Goal: Transaction & Acquisition: Purchase product/service

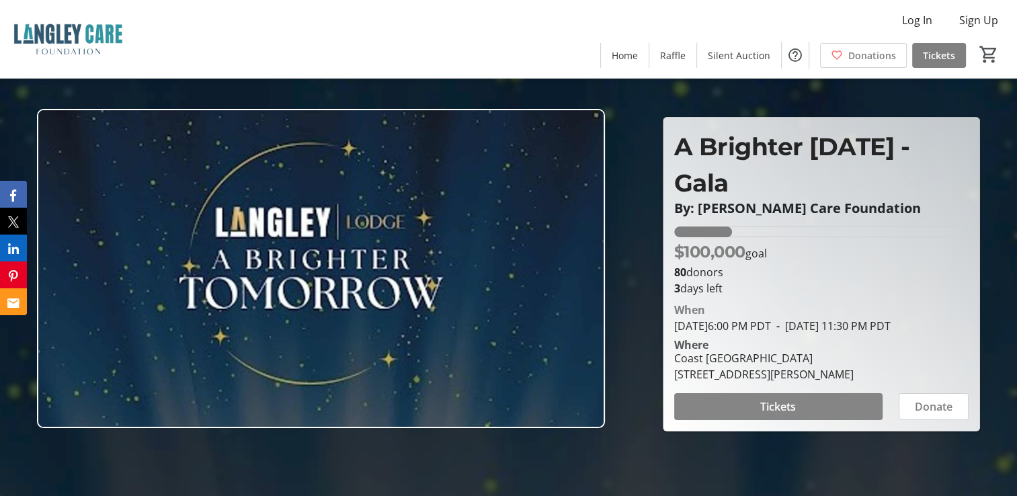
click at [780, 415] on span "Tickets" at bounding box center [778, 407] width 36 height 16
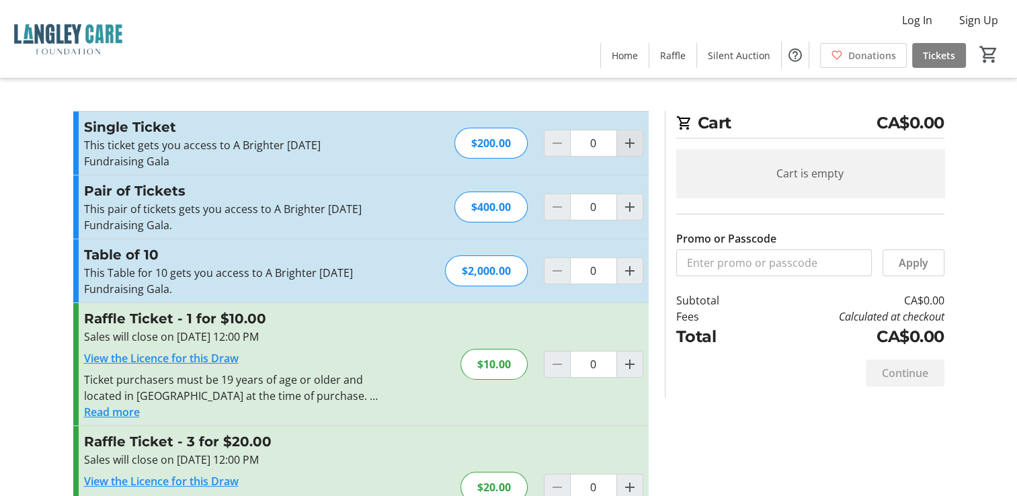
click at [630, 138] on mat-icon "Increment by one" at bounding box center [630, 143] width 16 height 16
type input "2"
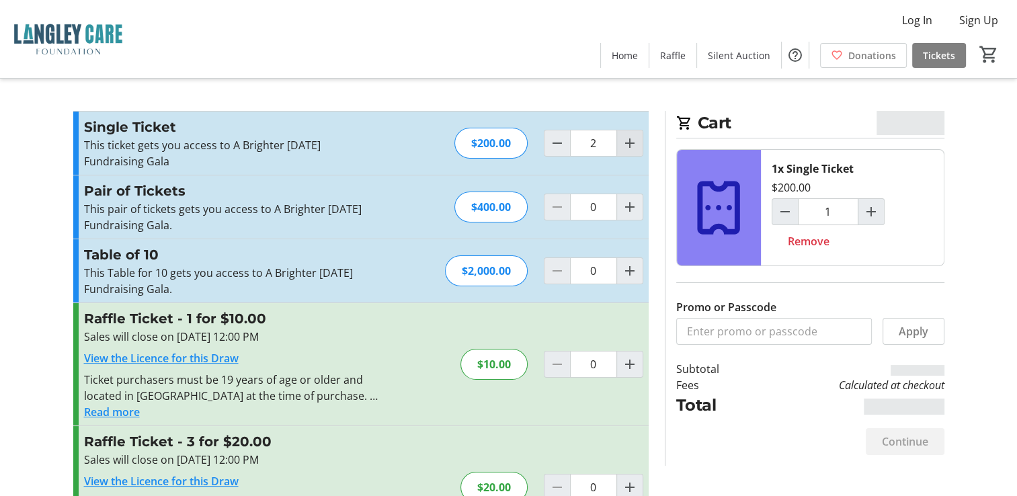
type input "2"
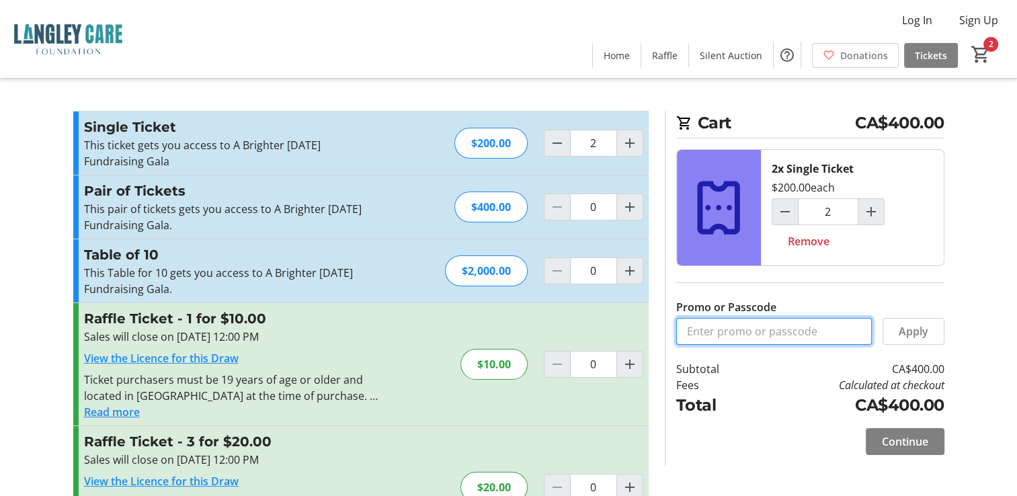
click at [775, 327] on input "Promo or Passcode" at bounding box center [774, 331] width 196 height 27
paste input "SafeCareBC2025"
type input "SafeCareBC2025"
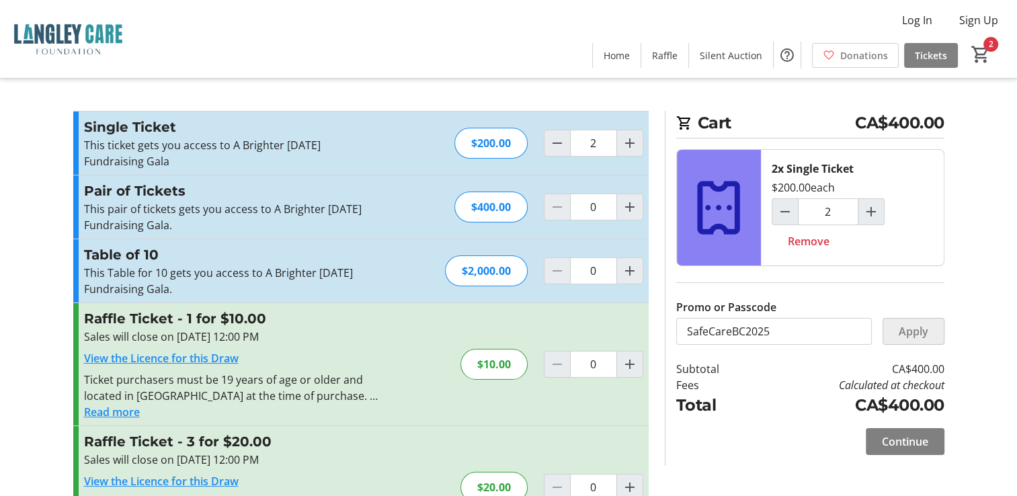
click at [904, 332] on span "Apply" at bounding box center [914, 331] width 30 height 16
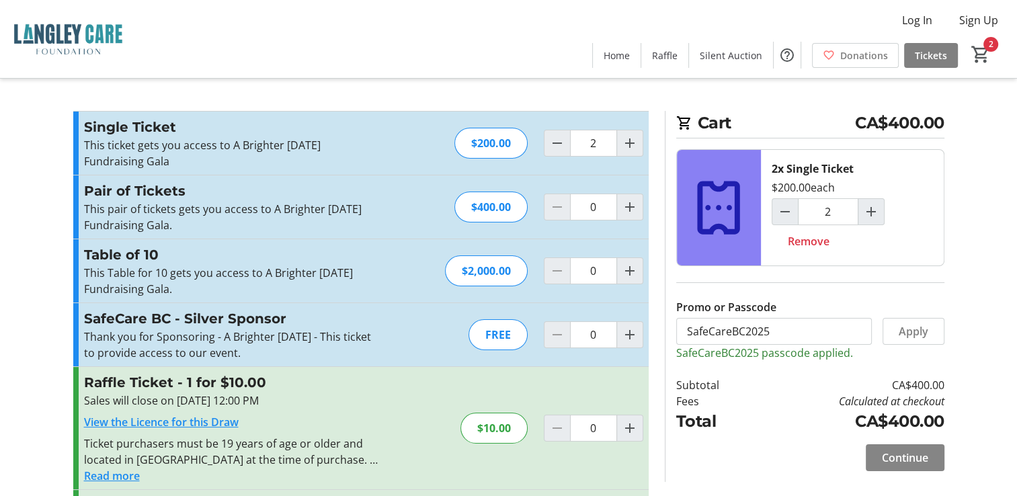
click at [918, 453] on span "Continue" at bounding box center [905, 458] width 46 height 16
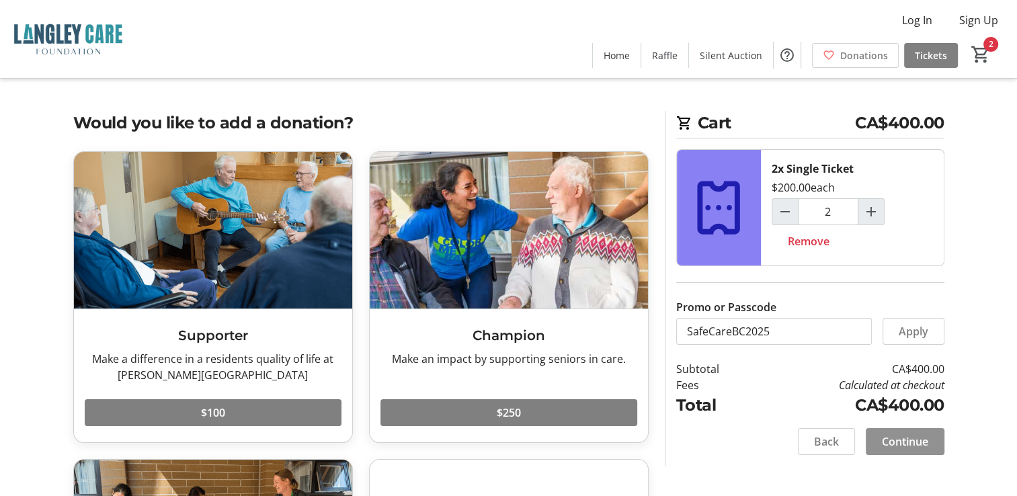
click at [927, 437] on span "Continue" at bounding box center [905, 442] width 46 height 16
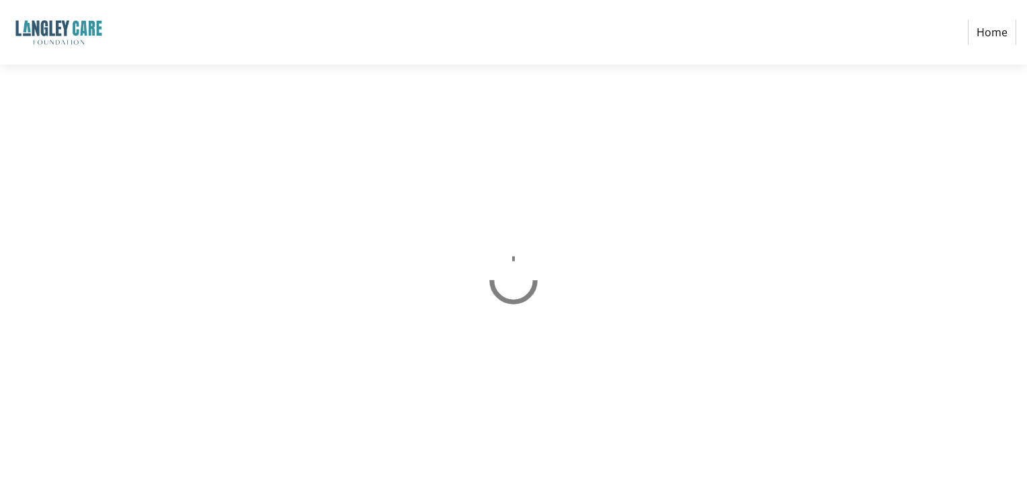
select select "CA"
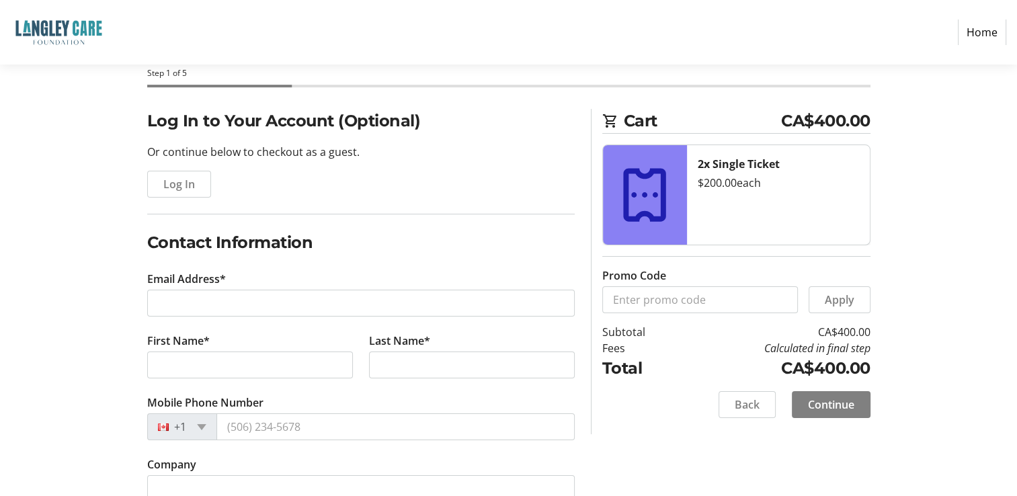
scroll to position [134, 0]
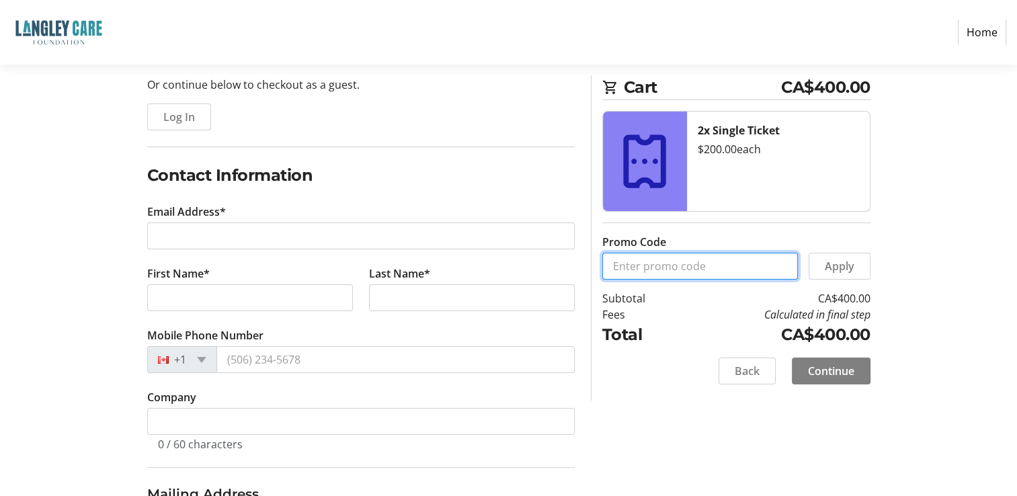
click at [719, 261] on input "Promo Code" at bounding box center [700, 266] width 196 height 27
paste input "SafeCareBC2025"
type input "SafeCareBC2025"
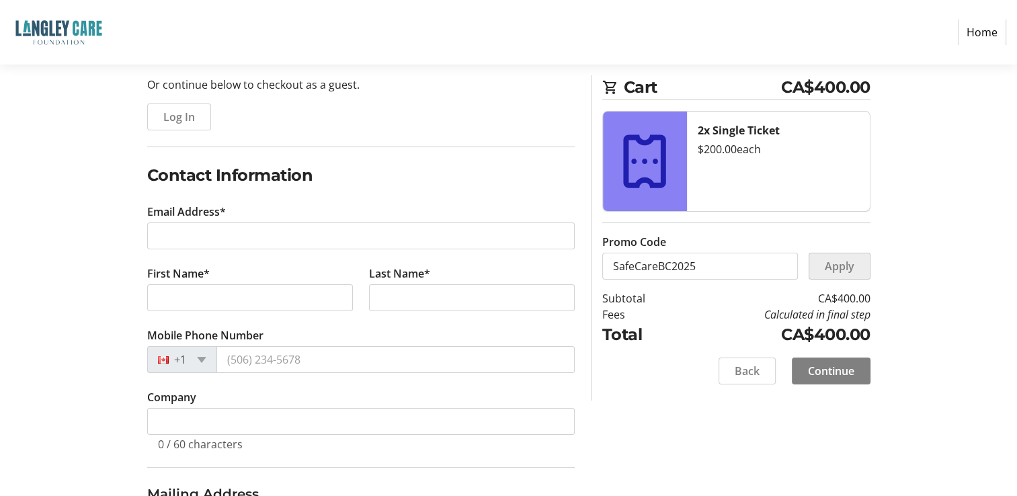
click at [839, 267] on span "Apply" at bounding box center [840, 266] width 30 height 16
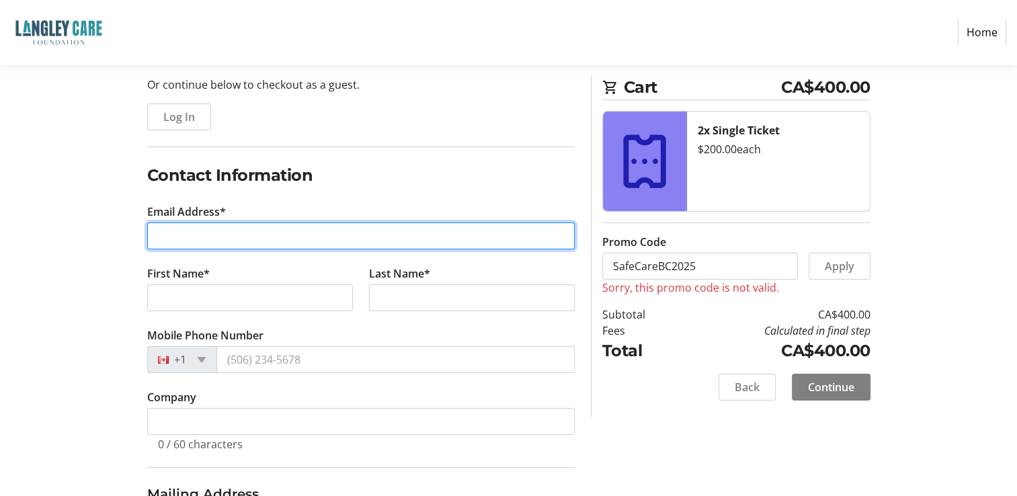
click at [421, 231] on input "Email Address*" at bounding box center [360, 235] width 427 height 27
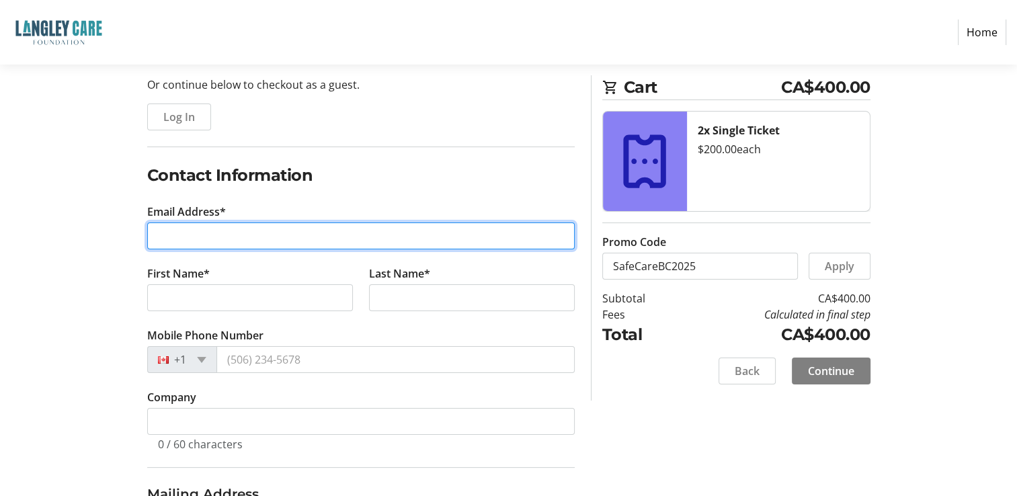
type input "kdonohue@safecarebc.ca"
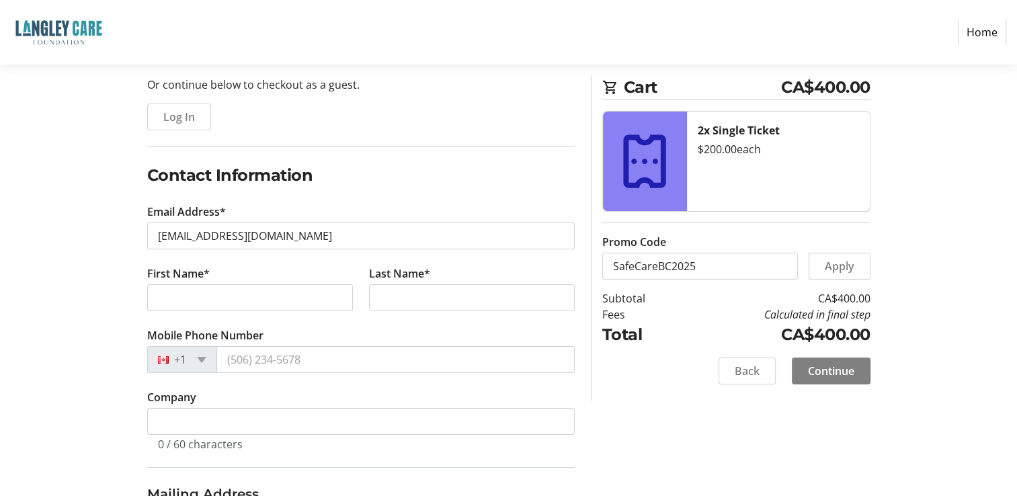
type input "Ken"
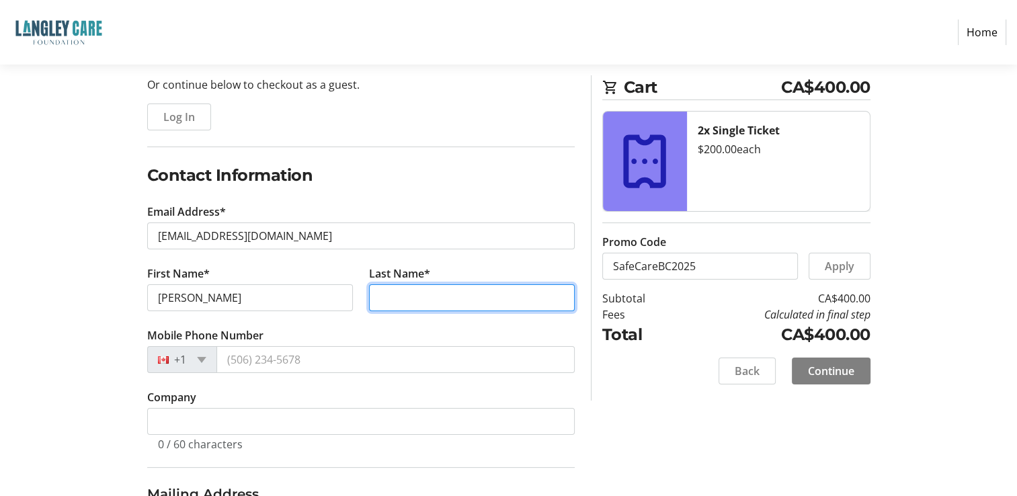
type input "Donohue"
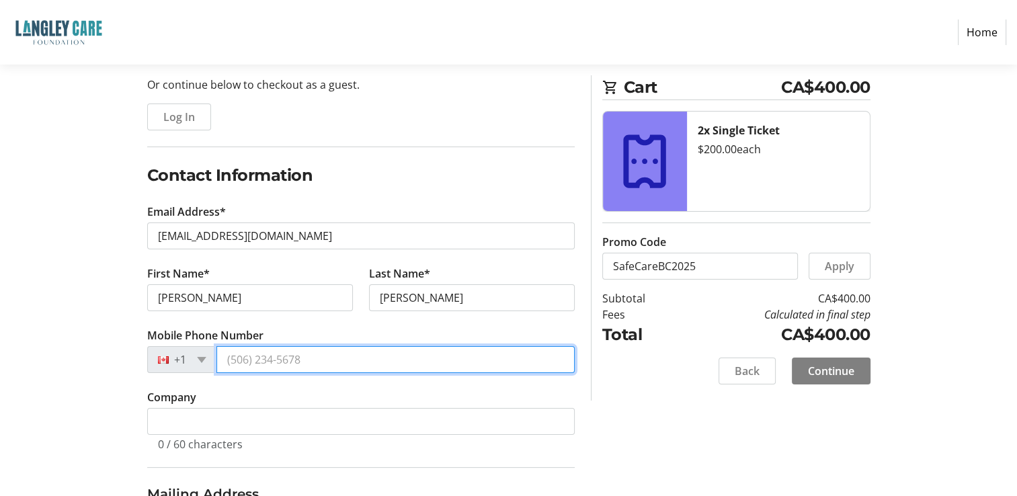
type input "(604) 785-5890"
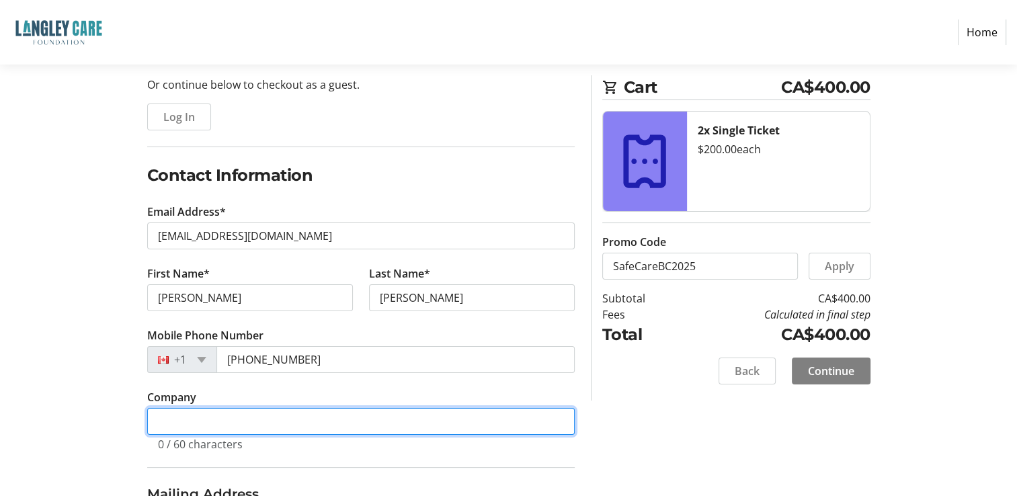
type input "SafeCare BC"
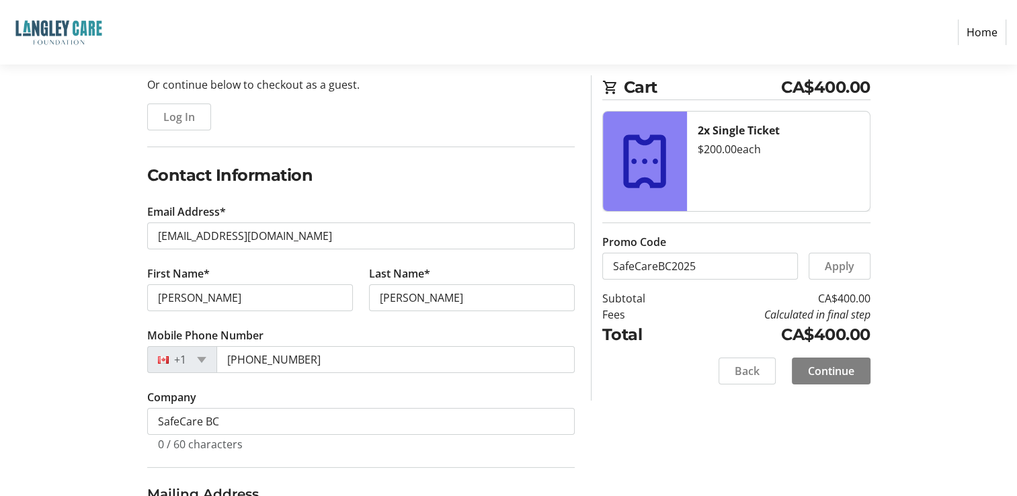
type input "Surrey"
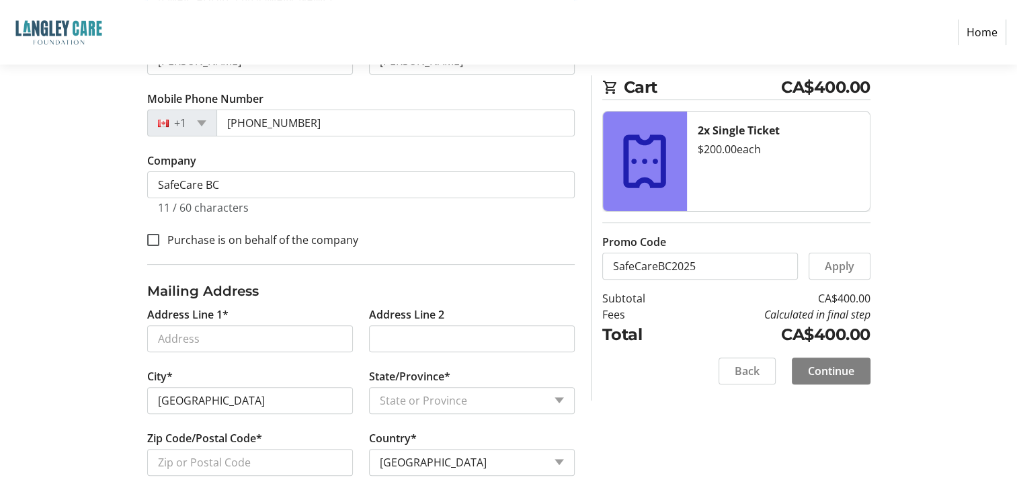
scroll to position [380, 0]
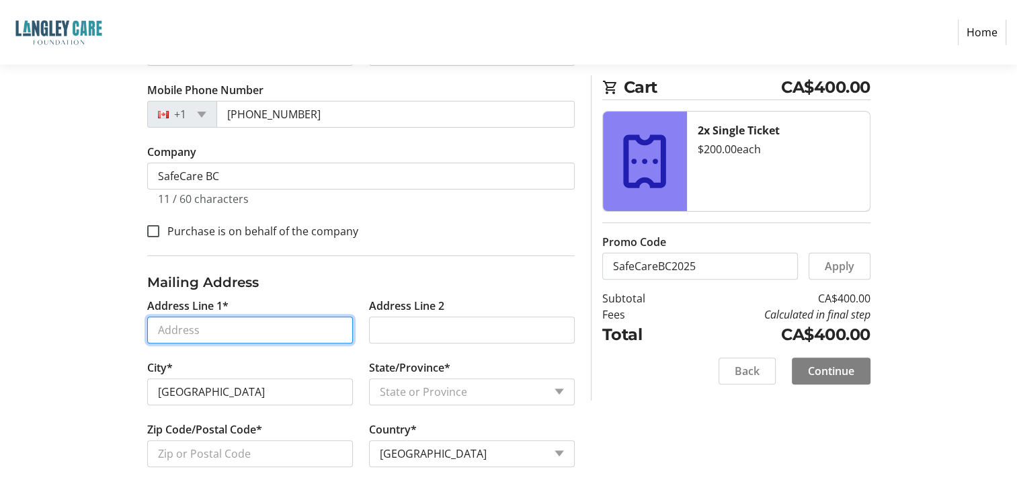
click at [309, 317] on input "Address Line 1*" at bounding box center [250, 330] width 206 height 27
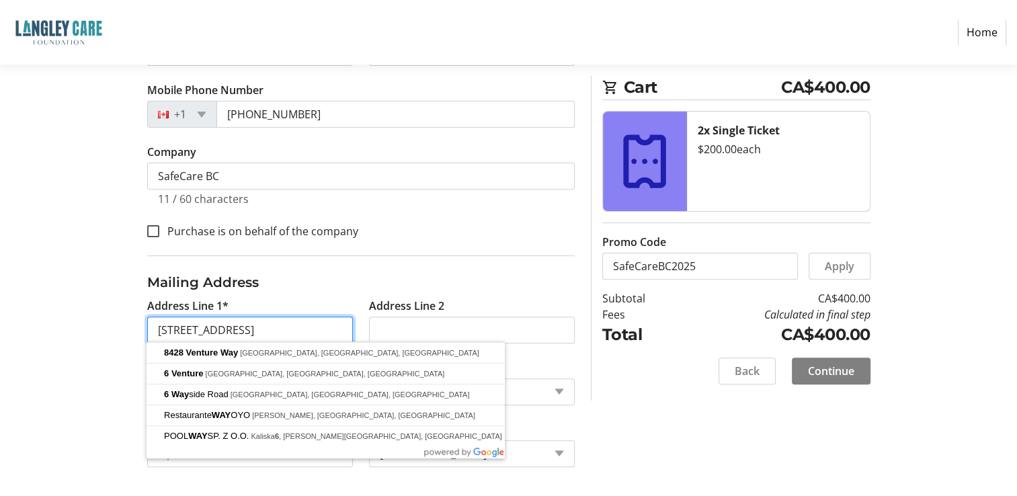
type input "6 - 8428 Venture Way"
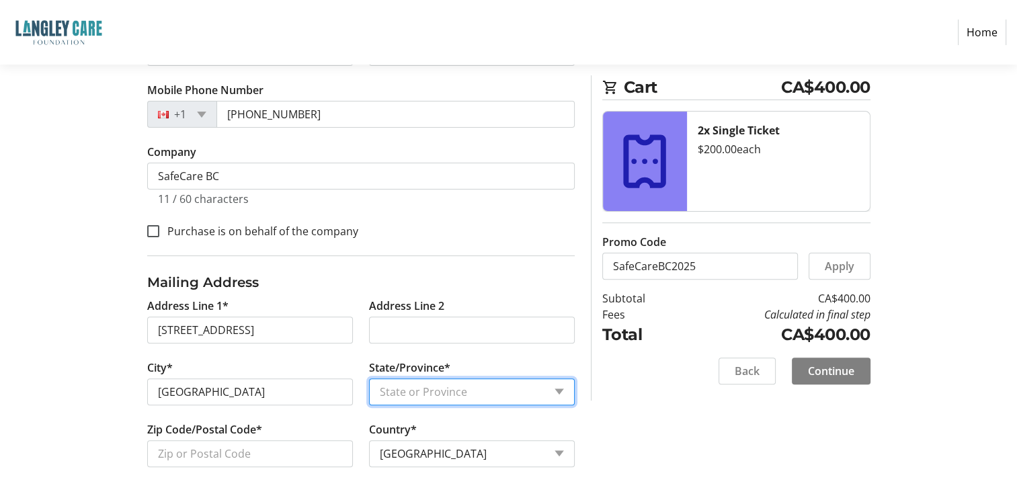
select select "BC"
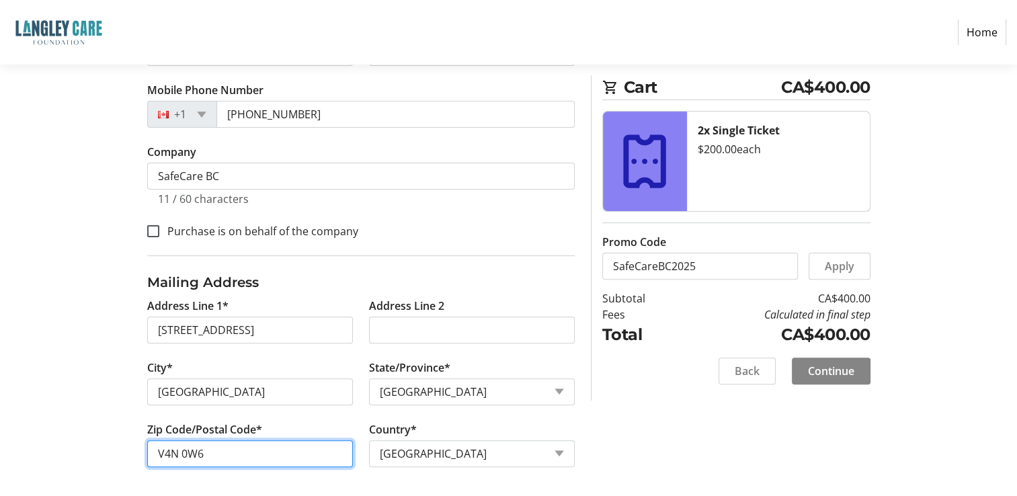
type input "V4N 0W6"
click at [811, 371] on span "Continue" at bounding box center [831, 371] width 46 height 16
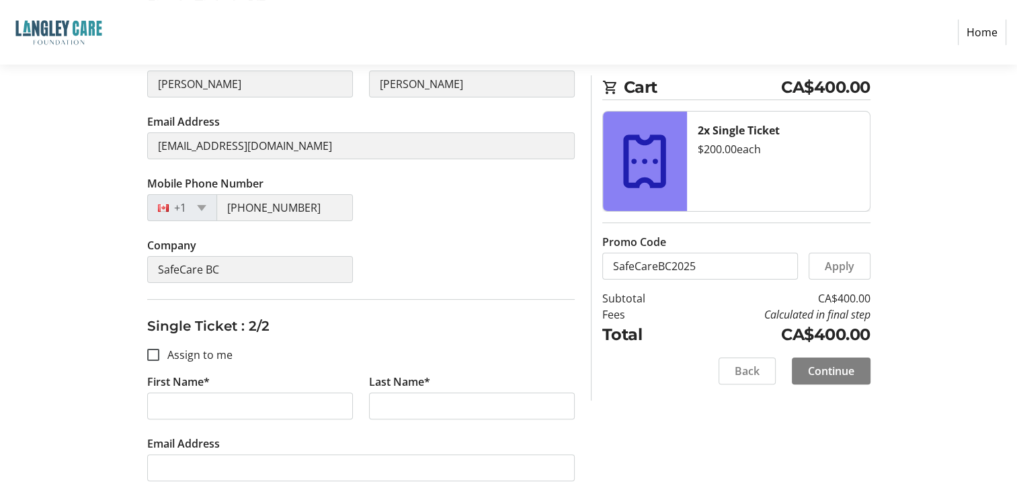
scroll to position [269, 0]
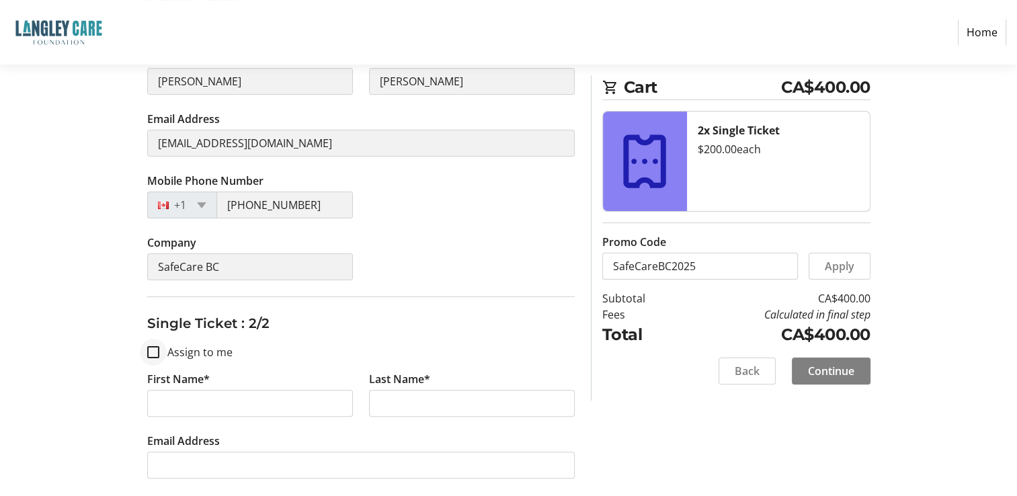
click at [159, 354] on div at bounding box center [153, 352] width 32 height 32
checkbox input "true"
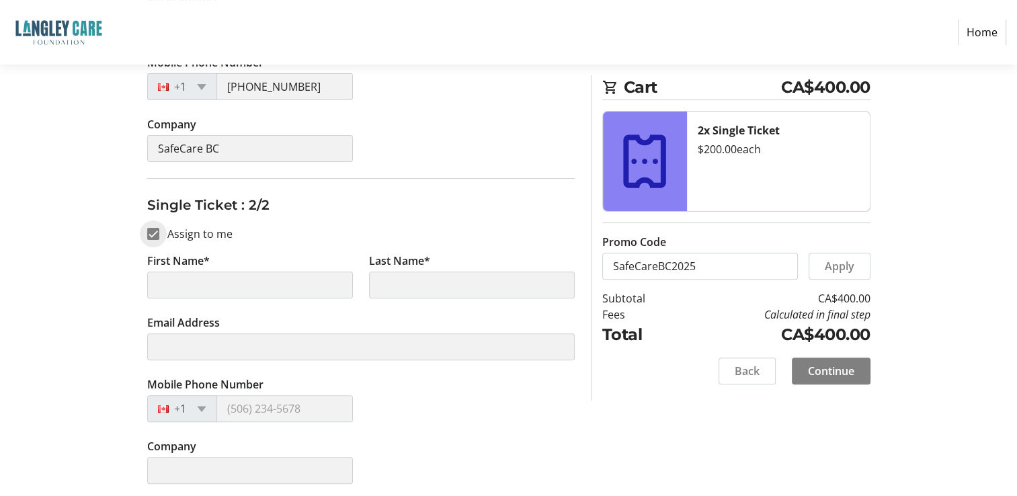
type input "Ken"
type input "Donohue"
type input "kdonohue@safecarebc.ca"
type input "(604) 785-5890"
type input "SafeCare BC"
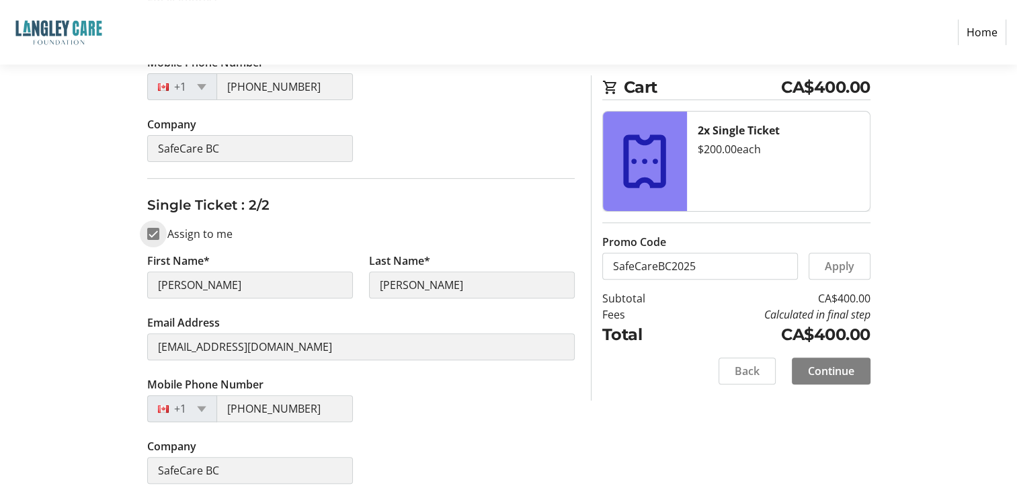
scroll to position [389, 0]
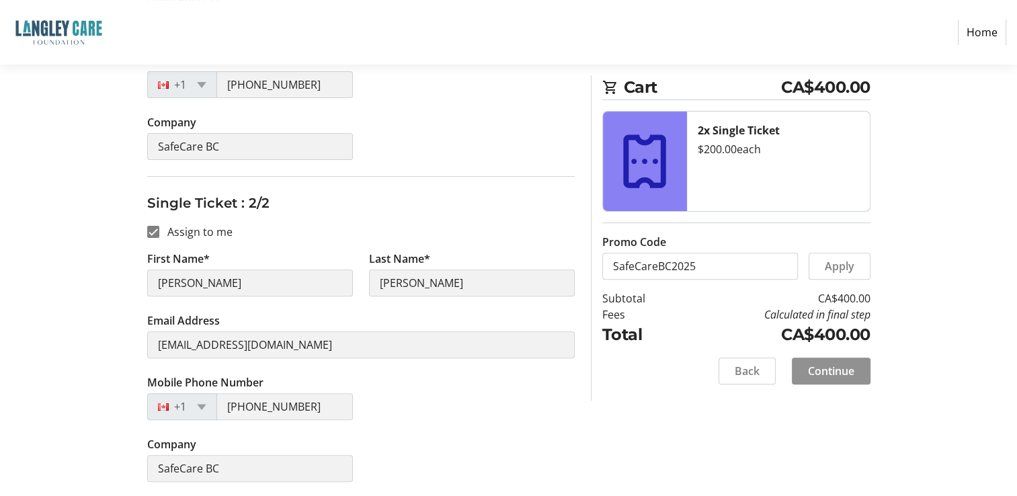
click at [812, 363] on span "Continue" at bounding box center [831, 371] width 46 height 16
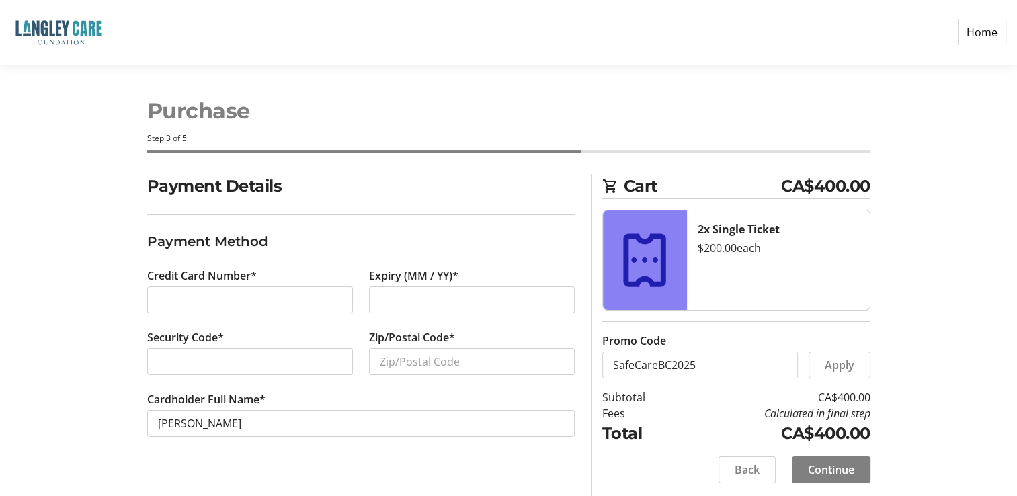
scroll to position [4, 0]
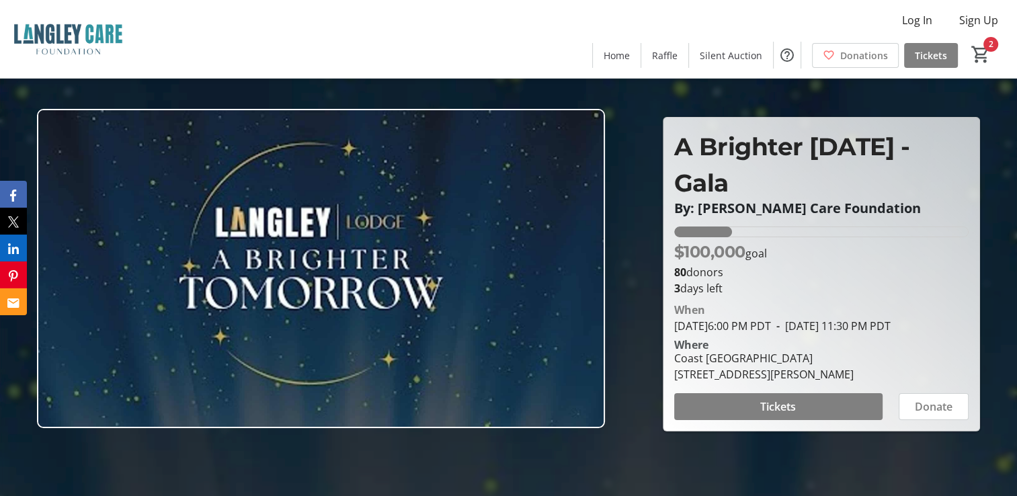
click at [990, 52] on mat-icon "2" at bounding box center [981, 54] width 20 height 20
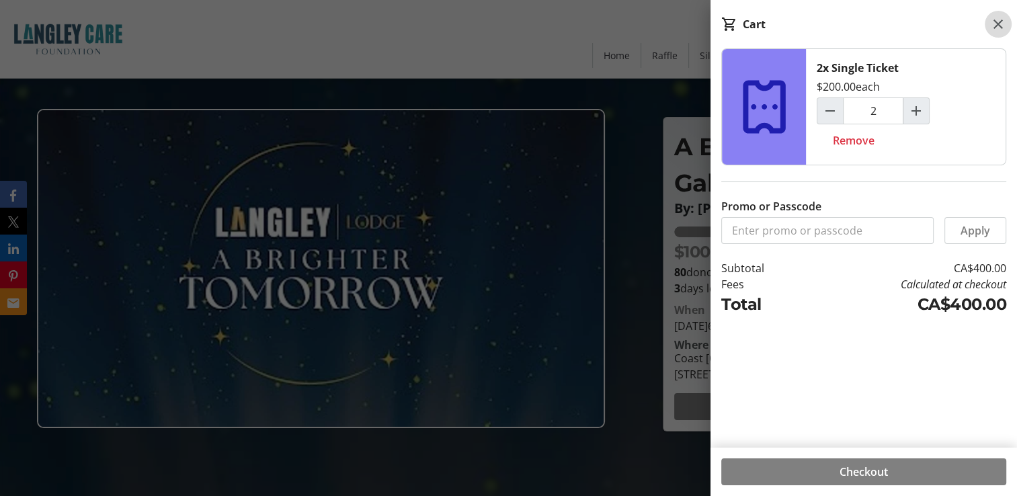
click at [1003, 24] on mat-icon at bounding box center [998, 24] width 16 height 16
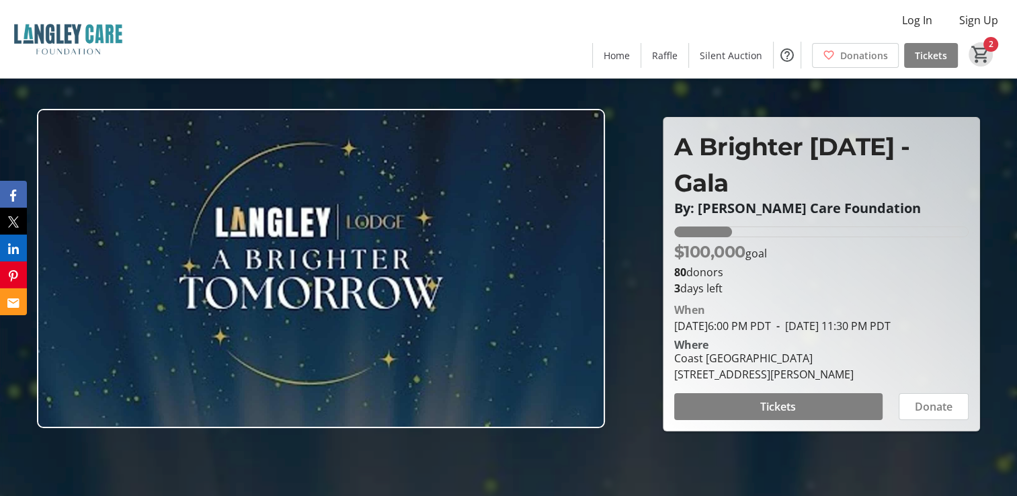
click at [987, 54] on mat-icon "2" at bounding box center [981, 54] width 20 height 20
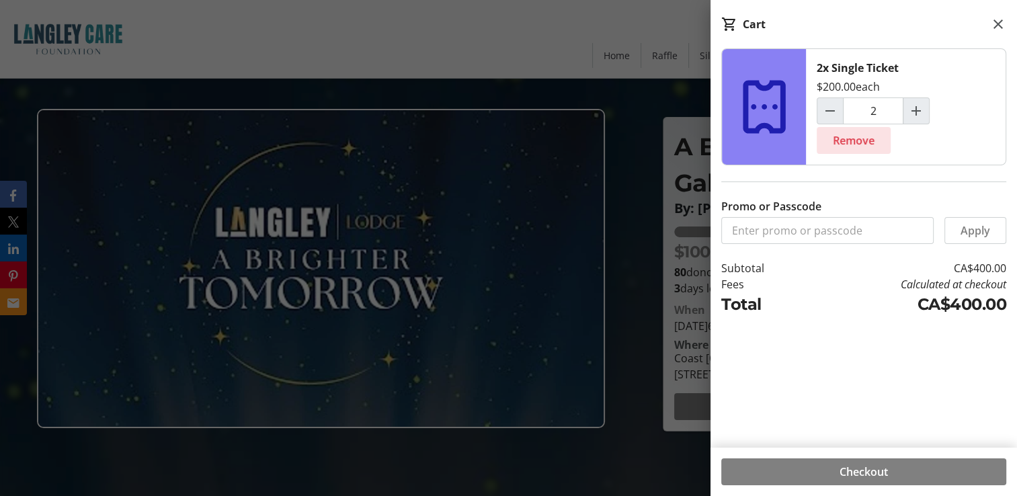
click at [864, 145] on span "Remove" at bounding box center [854, 140] width 42 height 16
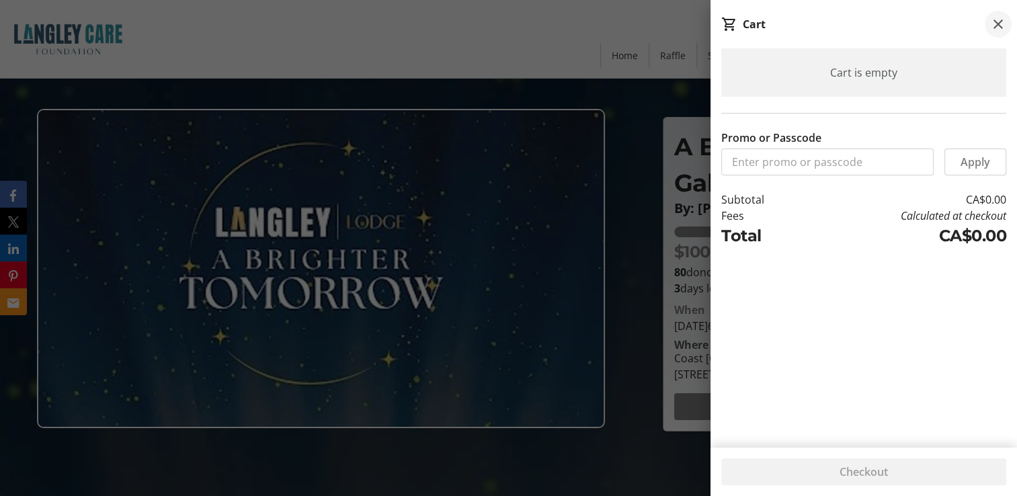
click at [1002, 20] on mat-icon at bounding box center [998, 24] width 16 height 16
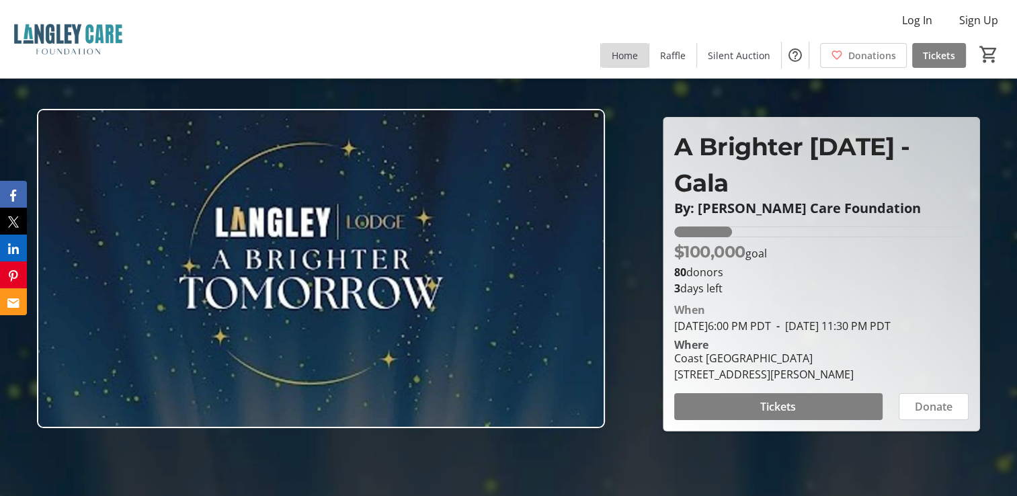
click at [633, 57] on span "Home" at bounding box center [625, 55] width 26 height 14
click at [833, 413] on span at bounding box center [778, 407] width 208 height 32
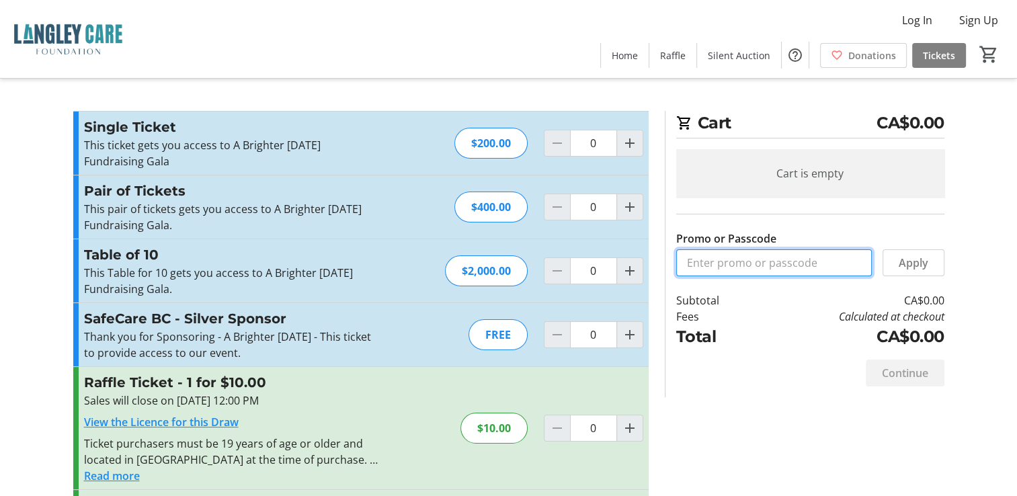
click at [726, 270] on input "Promo or Passcode" at bounding box center [774, 262] width 196 height 27
paste input "SafeCareBC2025"
type input "SafeCareBC2025"
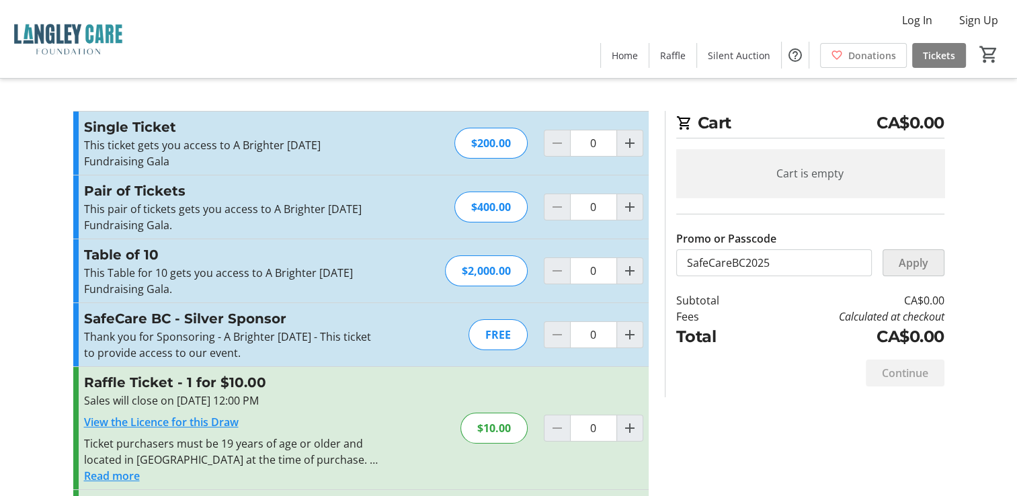
click at [899, 259] on span "Apply" at bounding box center [914, 263] width 30 height 16
type input "2"
type input "0"
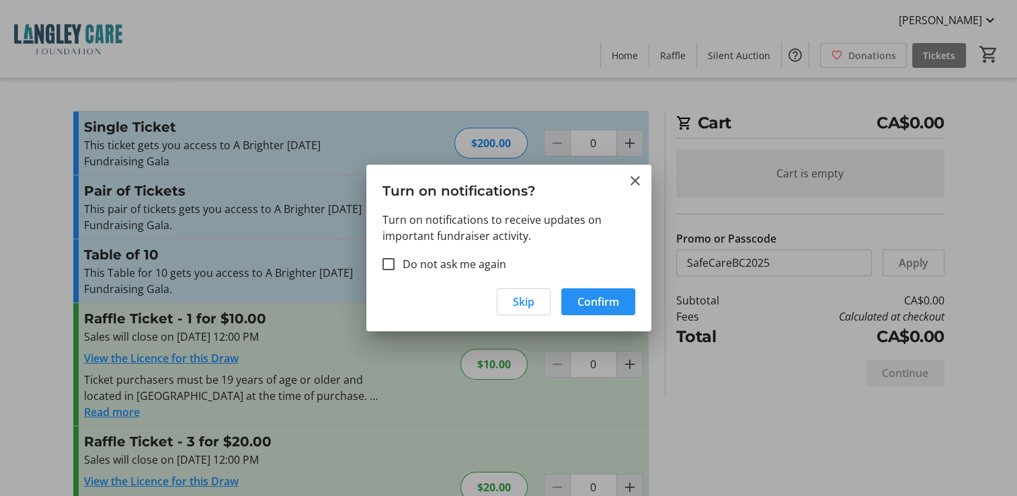
click at [601, 305] on span "Confirm" at bounding box center [598, 302] width 42 height 16
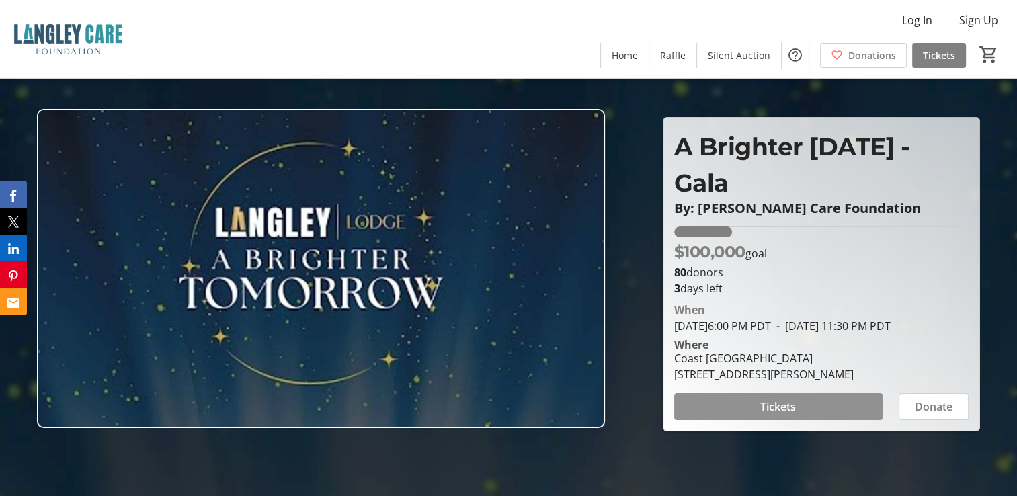
click at [782, 415] on span "Tickets" at bounding box center [778, 407] width 36 height 16
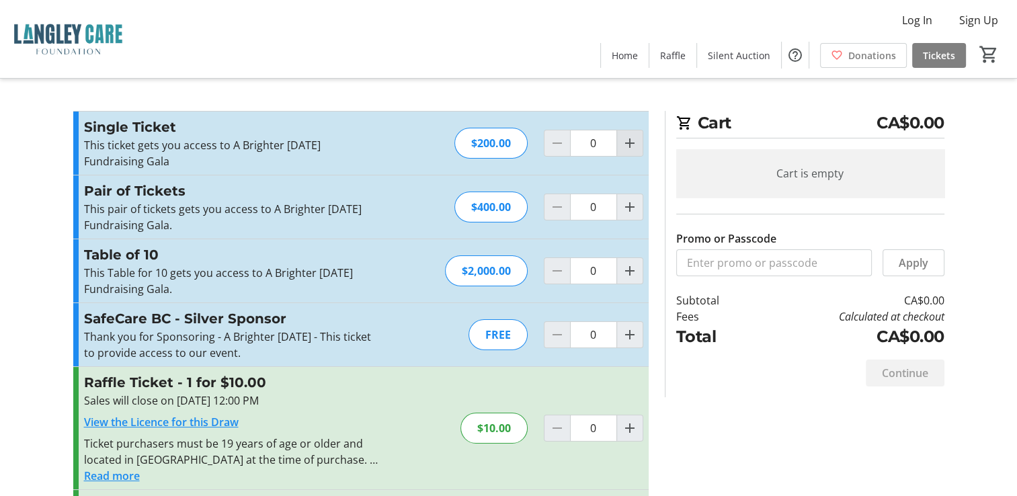
click at [634, 144] on mat-icon "Increment by one" at bounding box center [630, 143] width 16 height 16
type input "2"
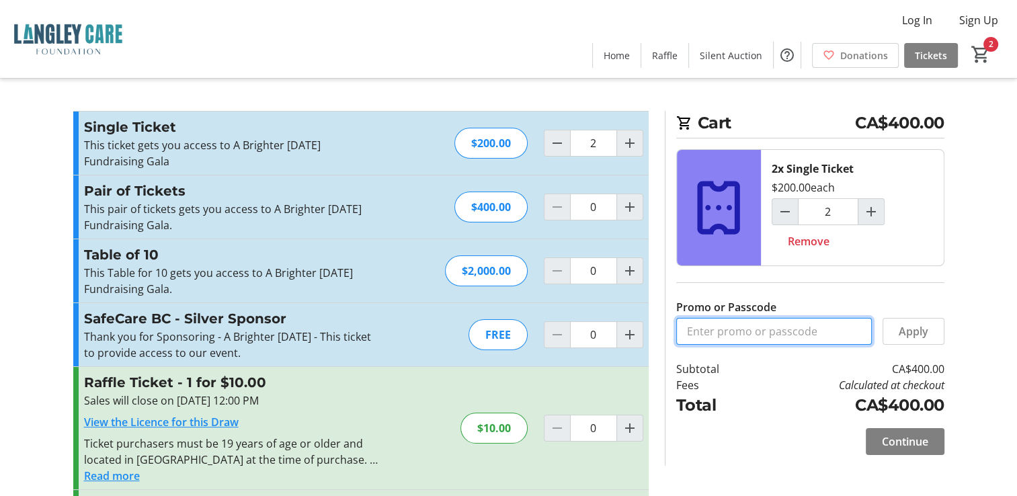
click at [727, 332] on input "Promo or Passcode" at bounding box center [774, 331] width 196 height 27
click at [637, 338] on span "Increment by one" at bounding box center [630, 335] width 26 height 26
click at [637, 335] on span "Increment by one" at bounding box center [630, 335] width 26 height 26
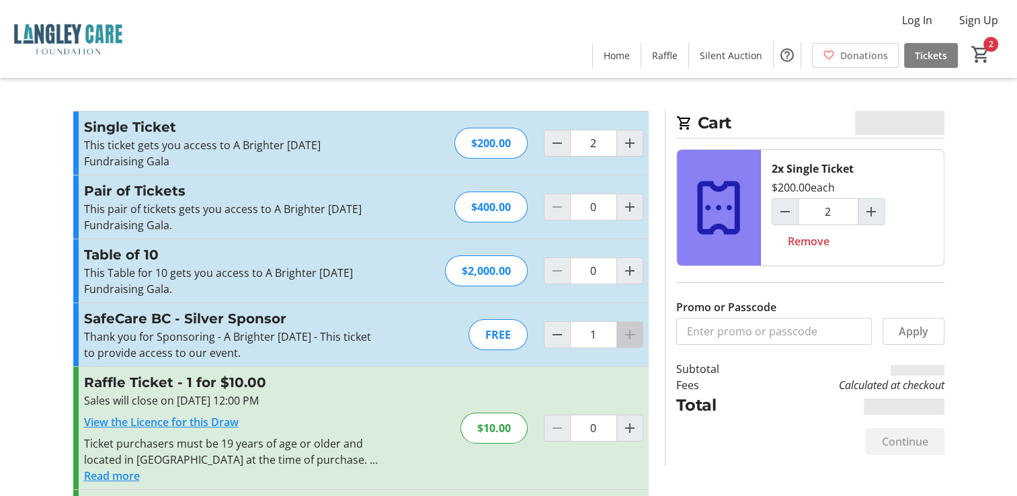
type input "2"
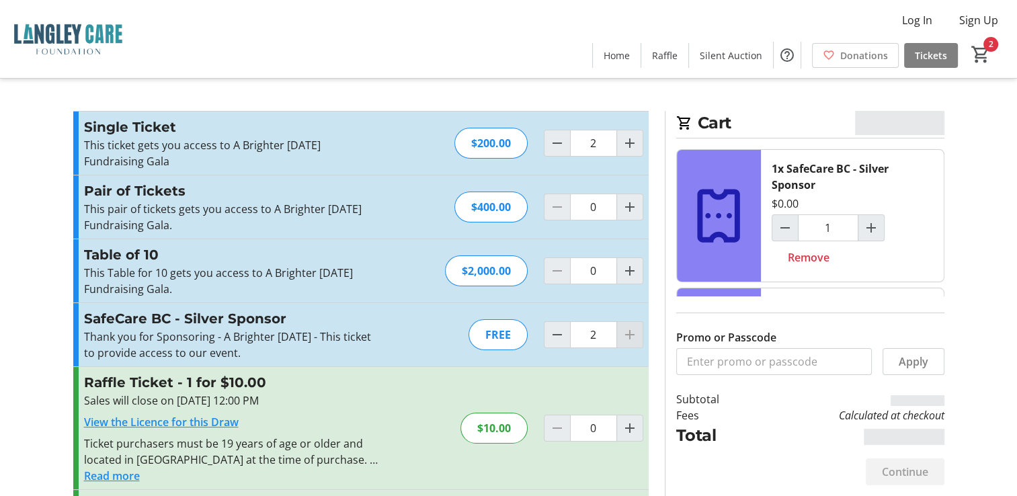
type input "2"
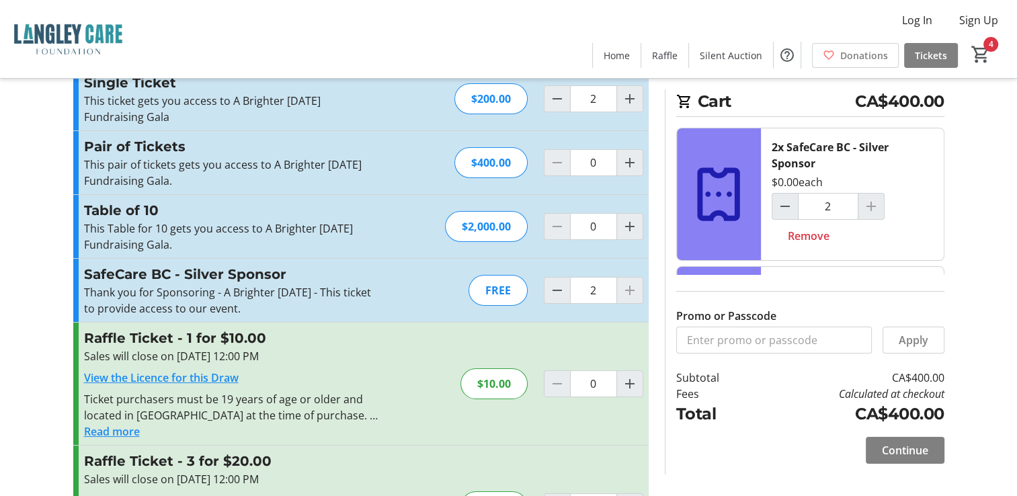
scroll to position [67, 0]
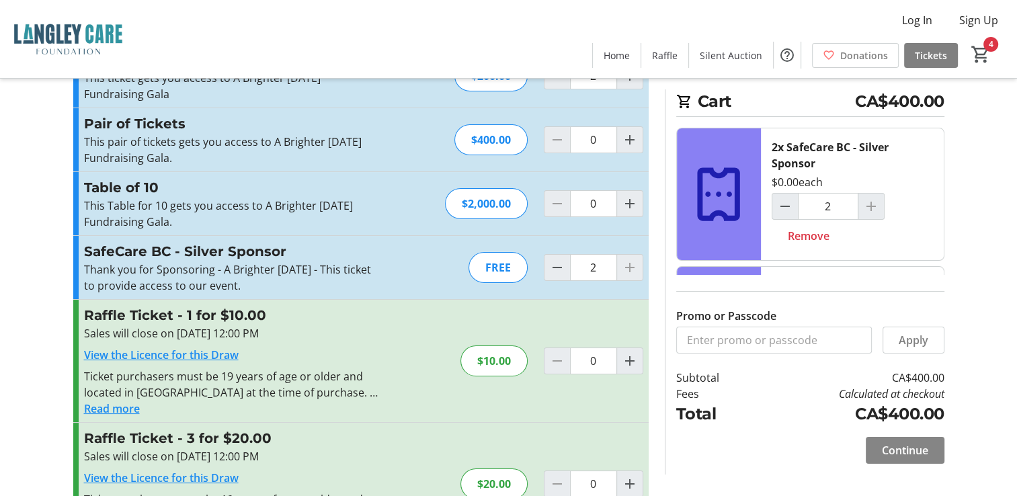
click at [924, 452] on span "Continue" at bounding box center [905, 450] width 46 height 16
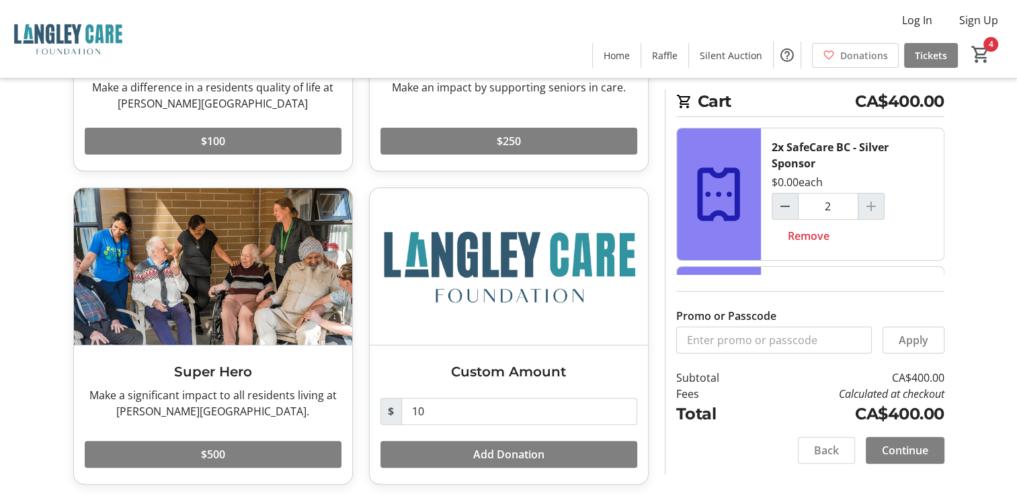
scroll to position [274, 0]
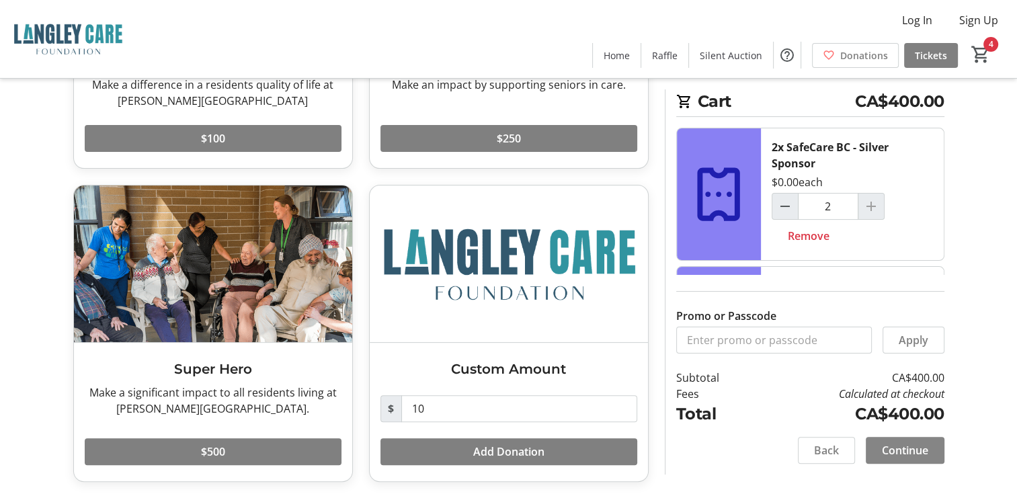
click at [935, 453] on span at bounding box center [905, 450] width 79 height 32
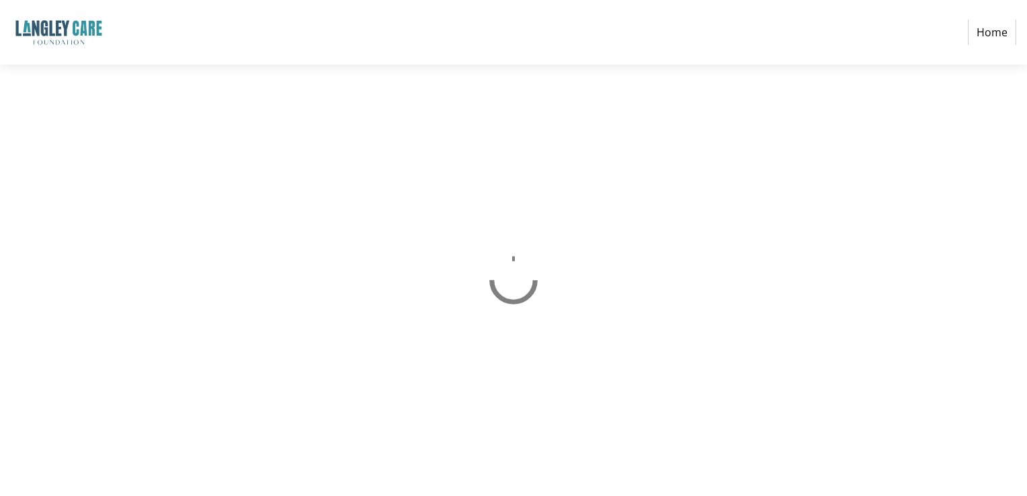
select select "CA"
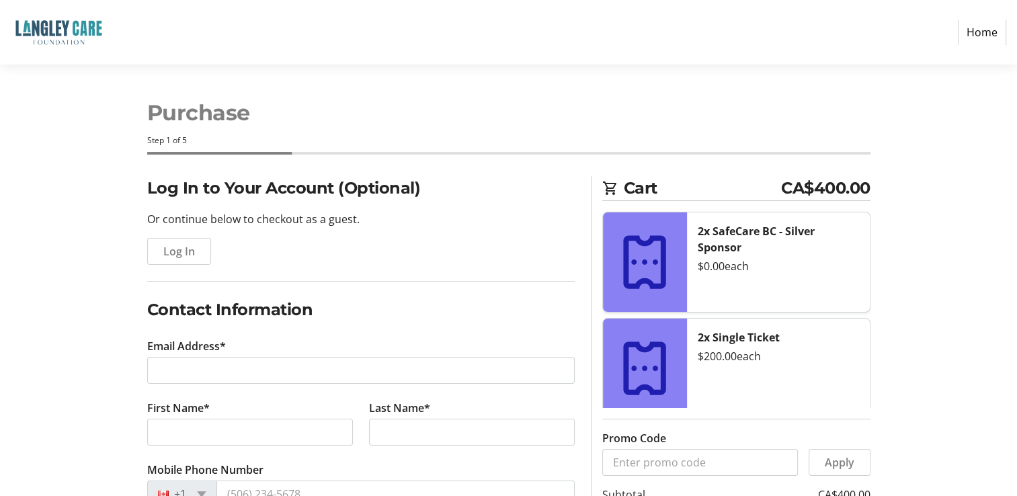
click at [826, 371] on div "2x Single Ticket $200.00 each" at bounding box center [778, 368] width 183 height 99
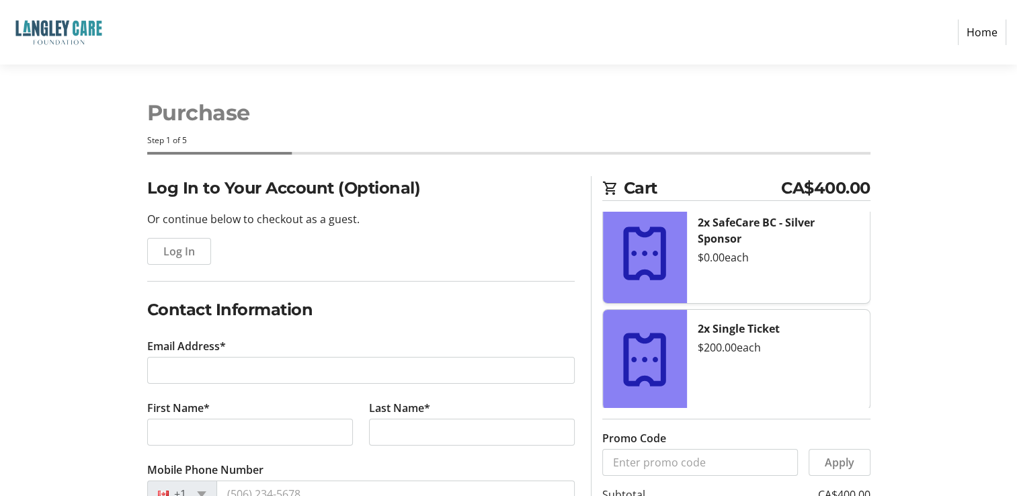
click at [600, 344] on tr-checkout-flow-side-bar-ui "Cart CA$400.00 2x SafeCare BC - Silver Sponsor $0.00 each 2x Single Ticket $200…" at bounding box center [731, 386] width 280 height 421
click at [642, 347] on icon at bounding box center [644, 359] width 65 height 65
drag, startPoint x: 642, startPoint y: 347, endPoint x: 811, endPoint y: 400, distance: 177.3
click at [812, 405] on div "2x Single Ticket $200.00 each" at bounding box center [778, 359] width 183 height 99
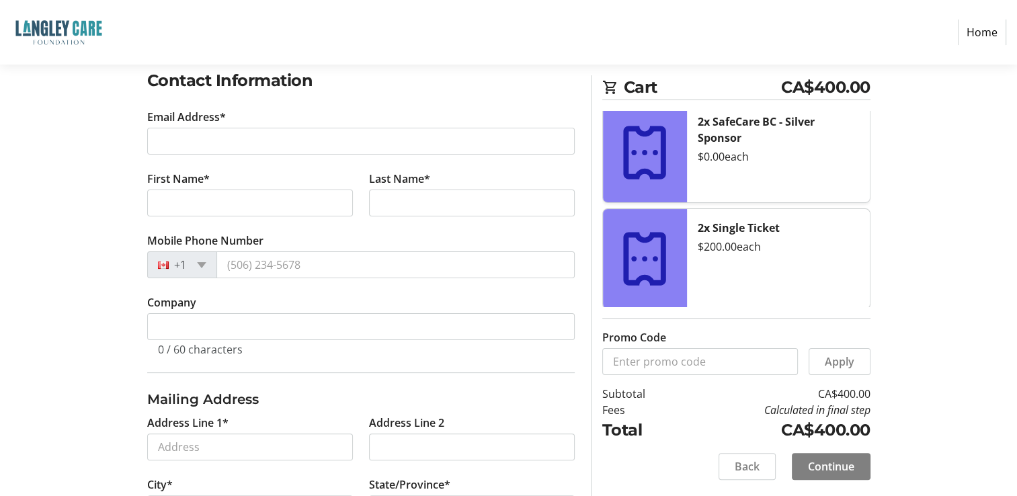
scroll to position [336, 0]
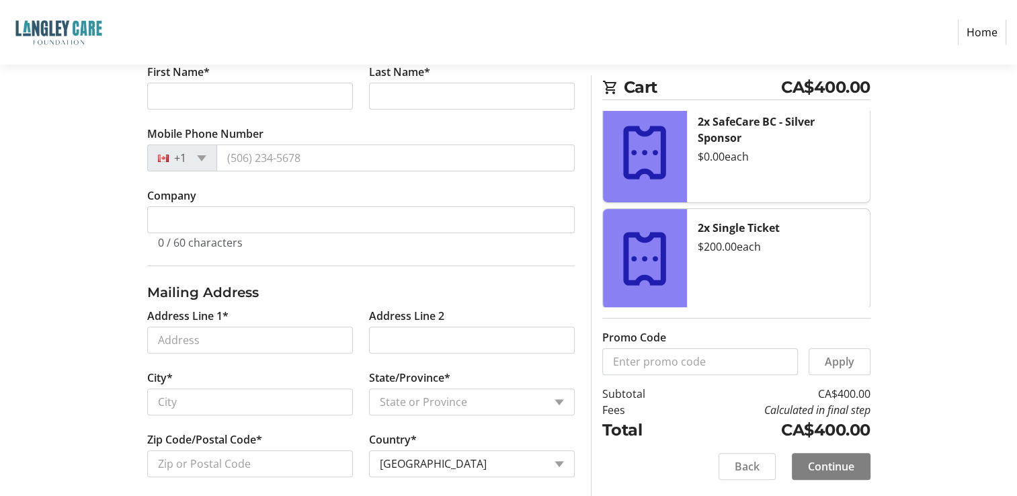
click at [653, 227] on icon at bounding box center [644, 259] width 65 height 65
click at [742, 461] on span "Back" at bounding box center [747, 466] width 25 height 16
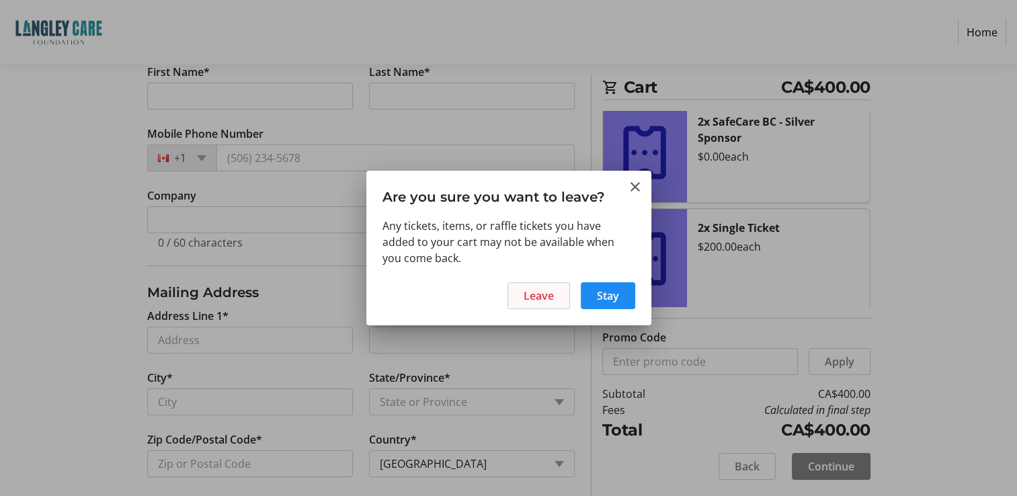
click at [535, 302] on span "Leave" at bounding box center [539, 296] width 30 height 16
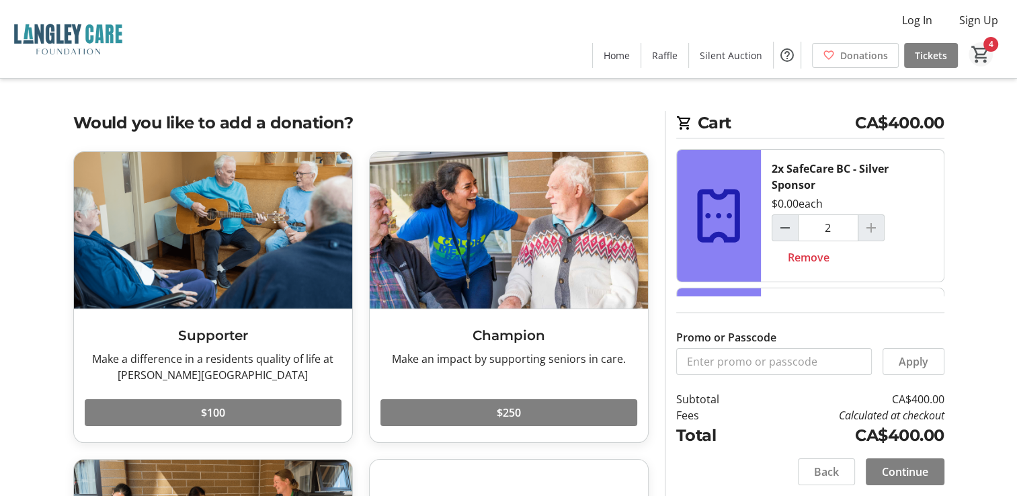
click at [983, 44] on mat-icon "4" at bounding box center [981, 54] width 20 height 20
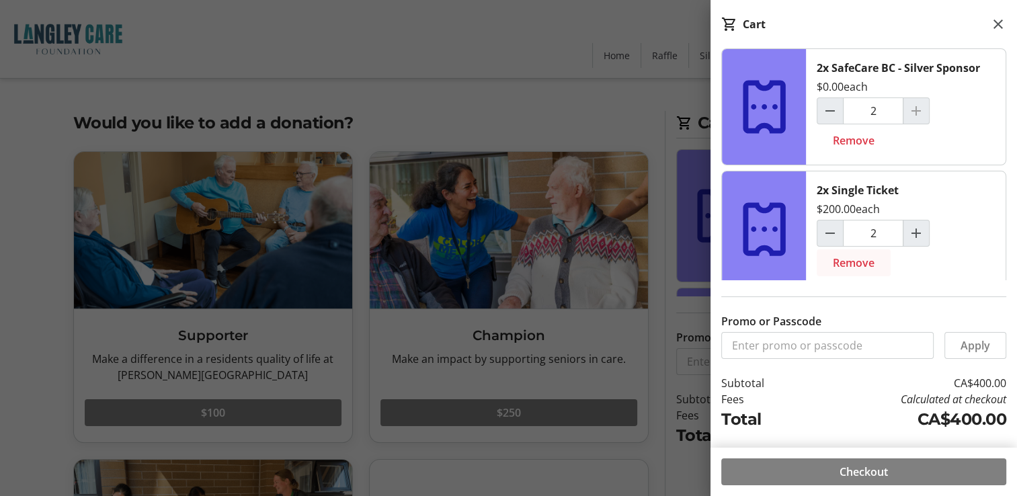
click at [866, 261] on span "Remove" at bounding box center [854, 263] width 42 height 16
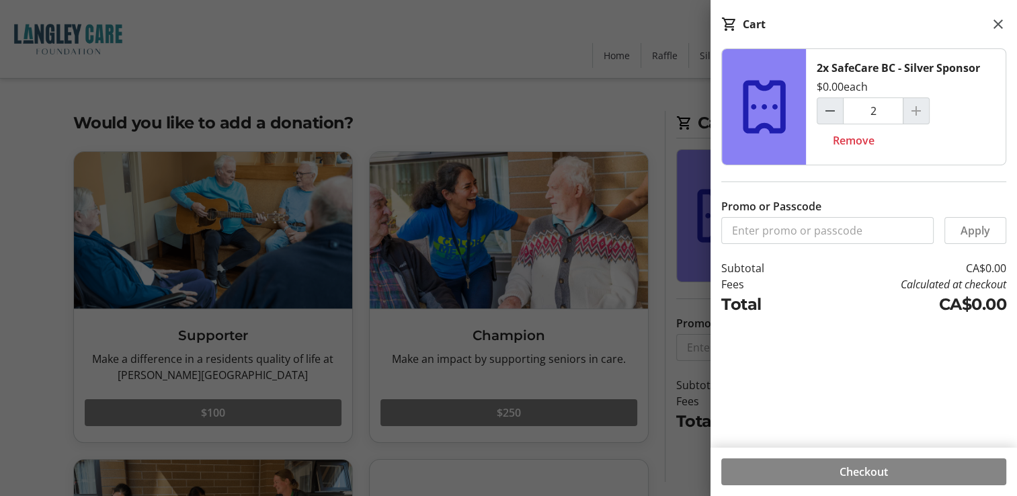
click at [878, 477] on span "Checkout" at bounding box center [863, 472] width 48 height 16
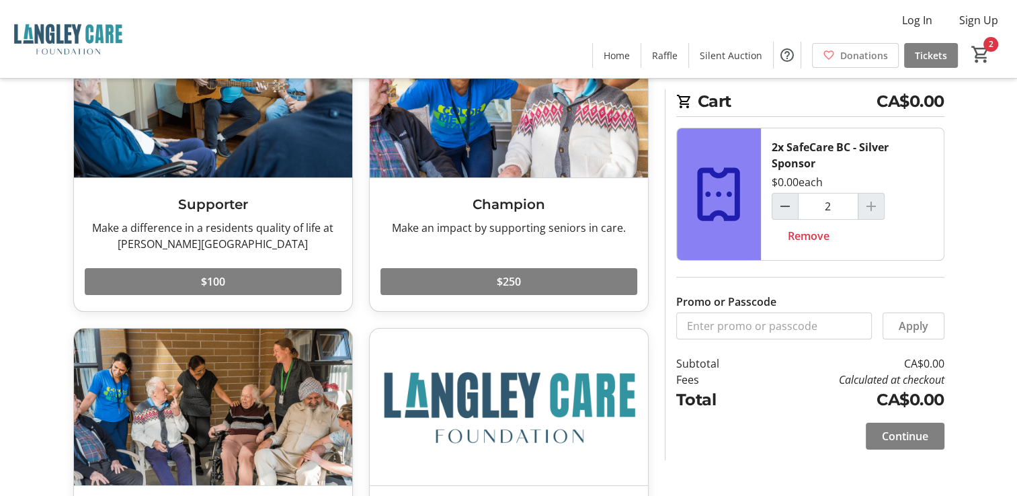
scroll to position [134, 0]
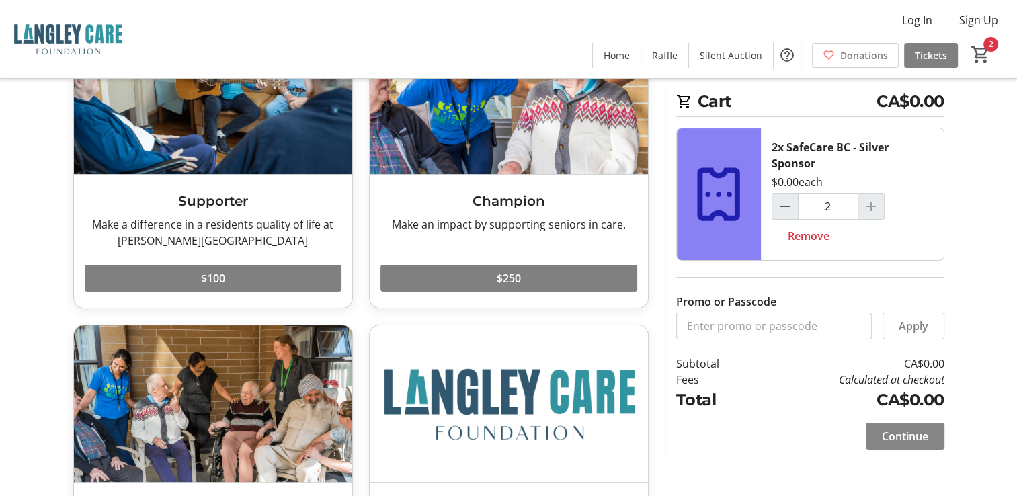
click at [918, 429] on span "Continue" at bounding box center [905, 436] width 46 height 16
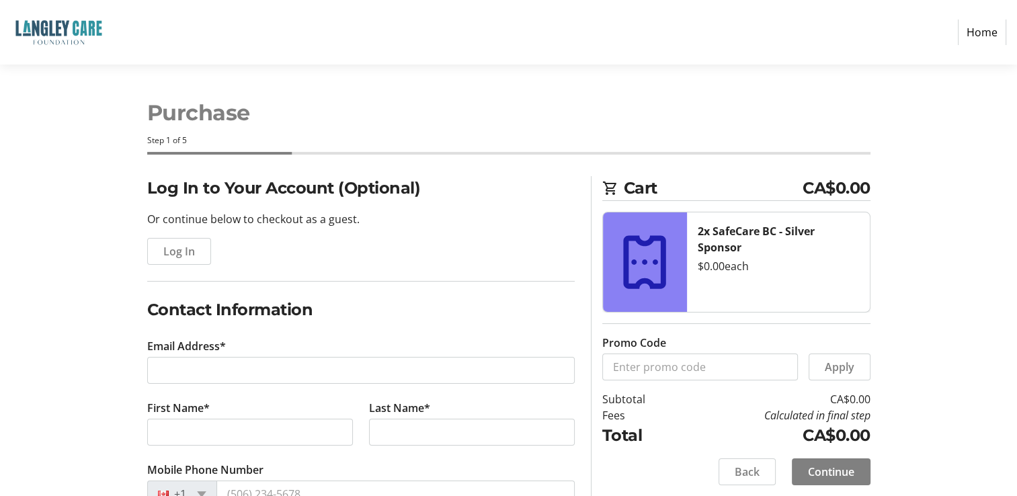
scroll to position [67, 0]
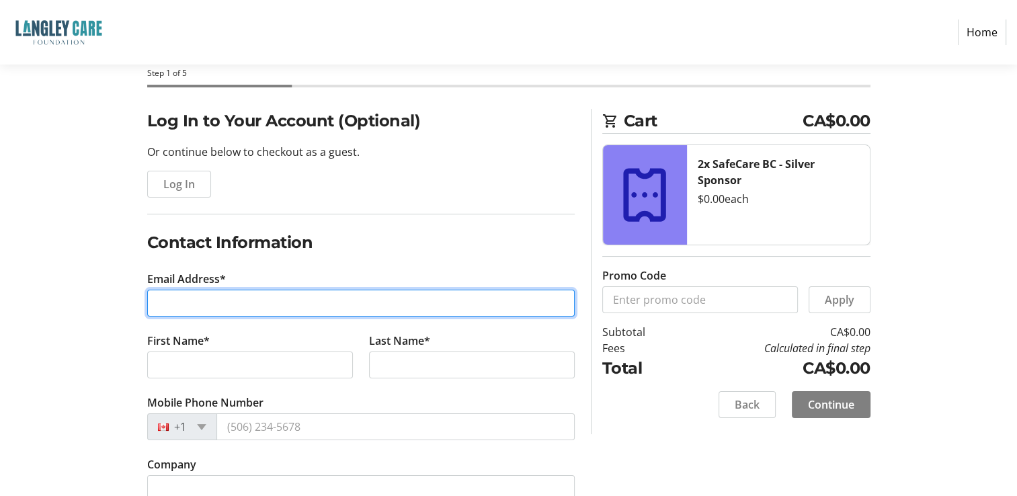
click at [261, 313] on input "Email Address*" at bounding box center [360, 303] width 427 height 27
type input "kdonohue@safecarebc.ca"
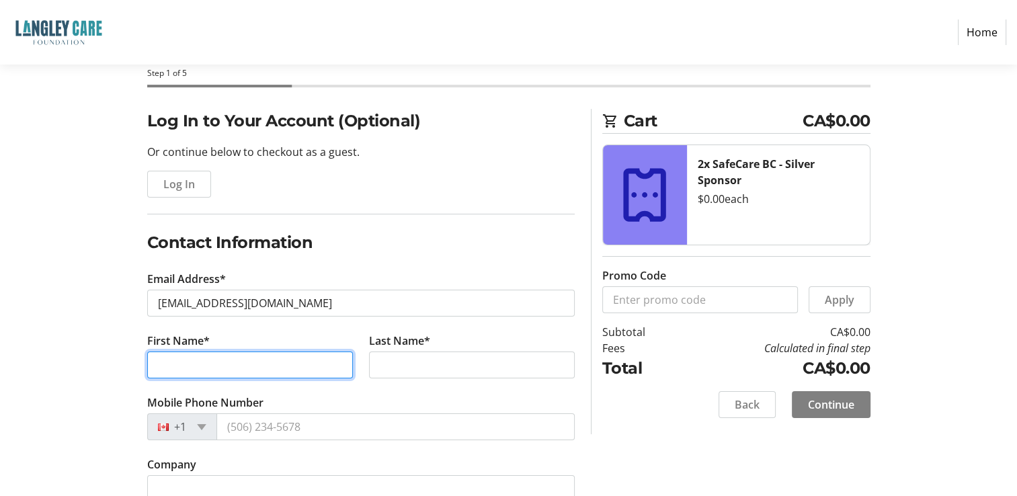
type input "Ken"
type input "Donohue"
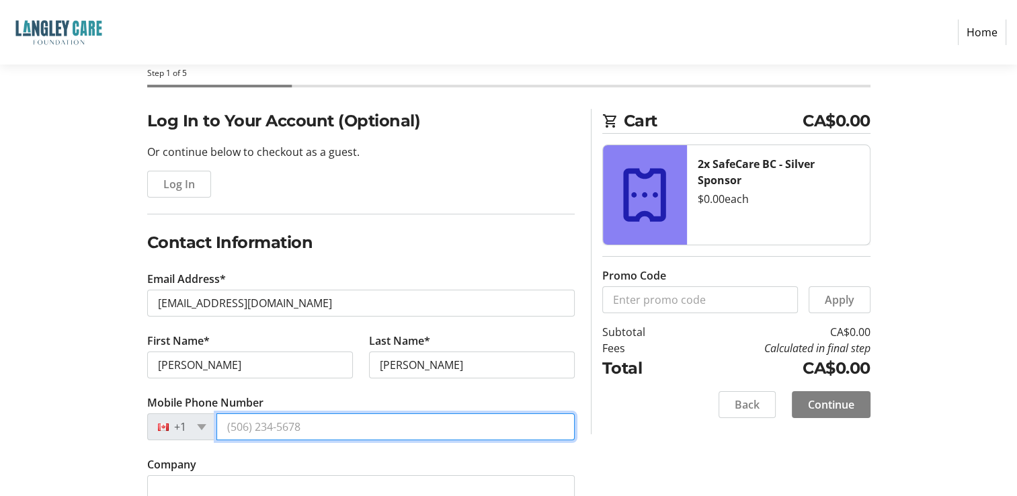
type input "(604) 785-5890"
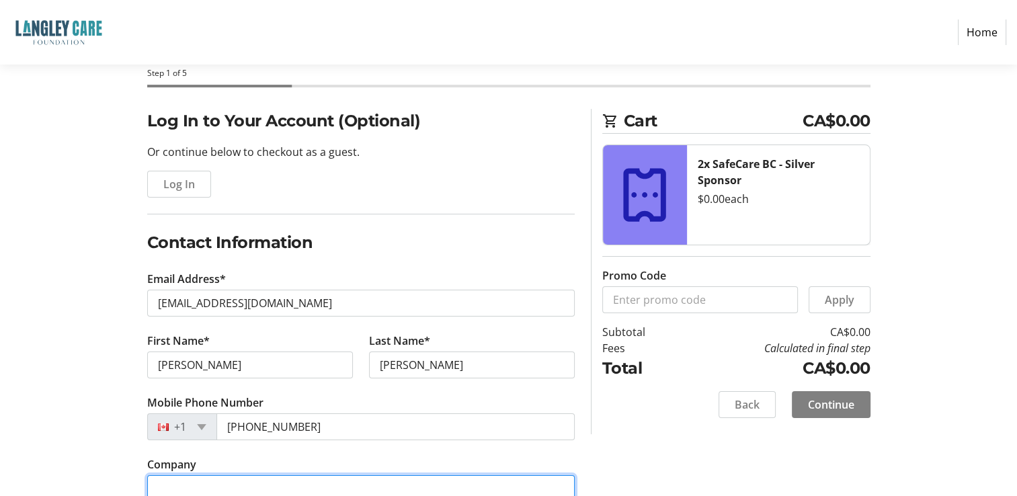
type input "SafeCare BC"
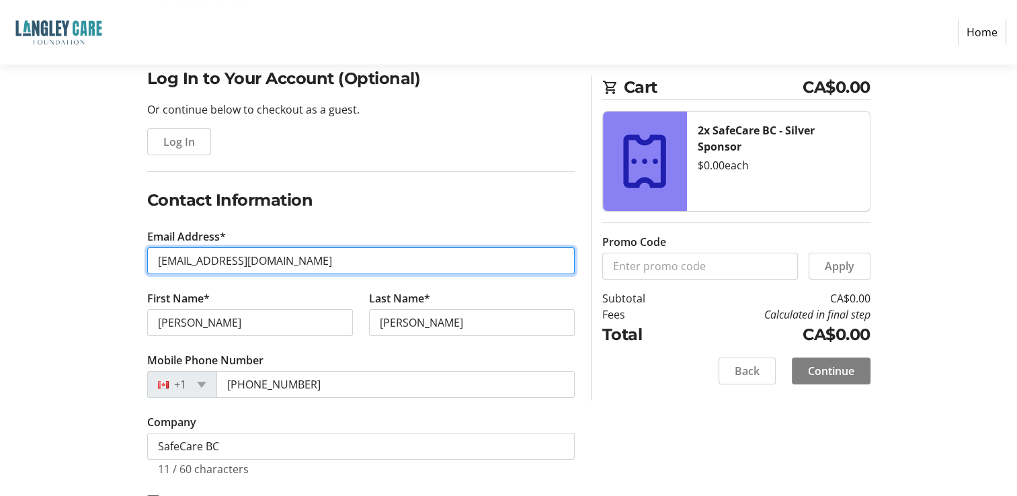
scroll to position [153, 0]
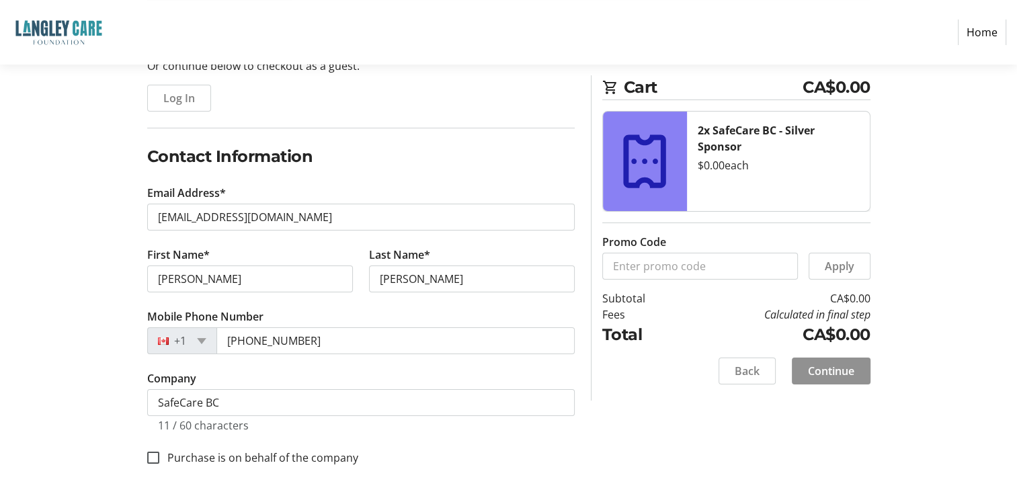
click at [809, 368] on span "Continue" at bounding box center [831, 371] width 46 height 16
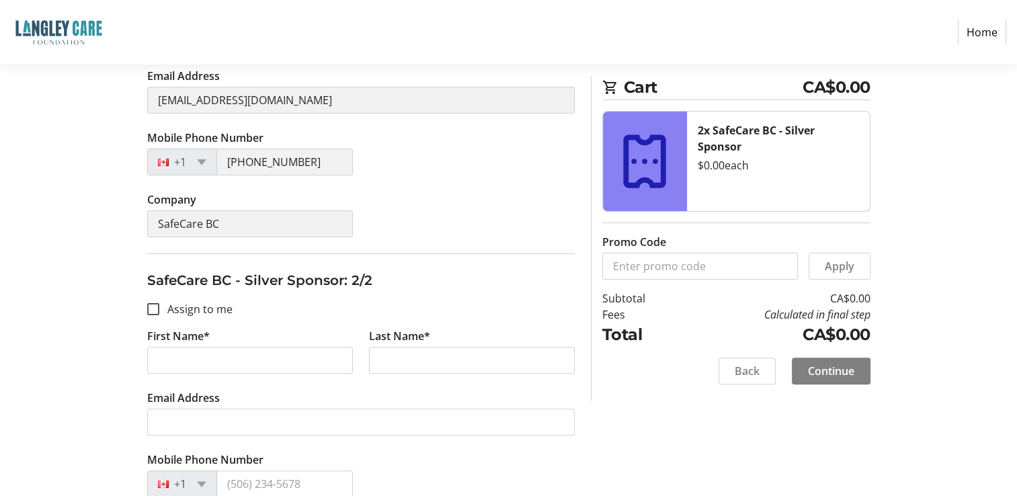
scroll to position [336, 0]
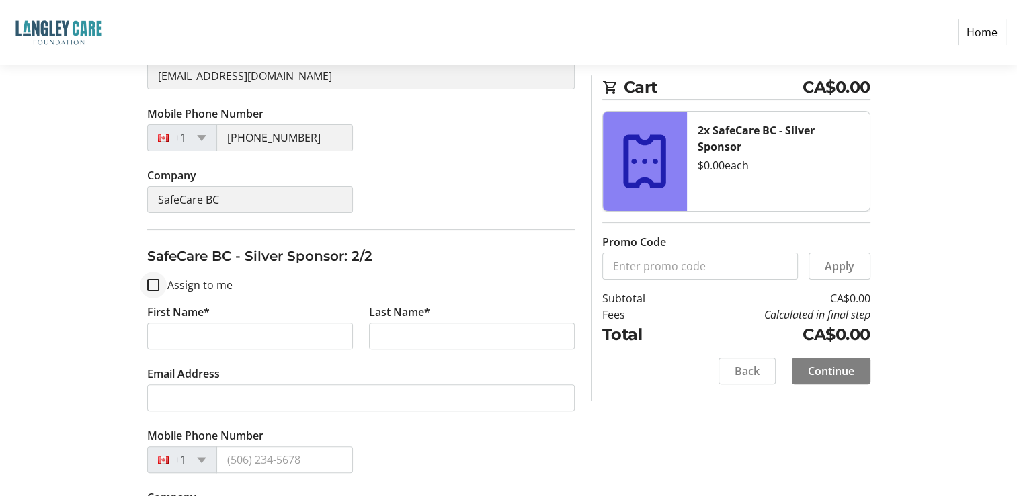
click at [159, 281] on div at bounding box center [153, 285] width 32 height 32
checkbox input "true"
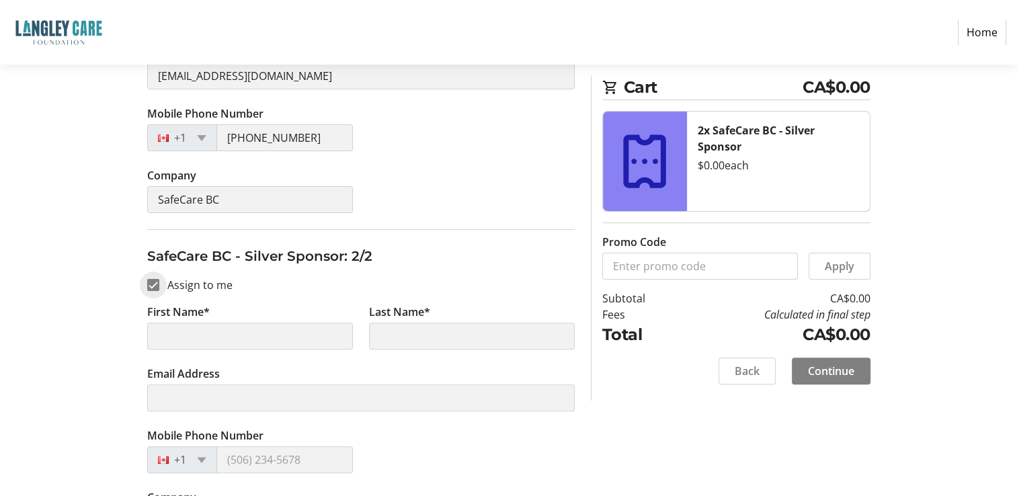
type input "Ken"
type input "Donohue"
type input "kdonohue@safecarebc.ca"
type input "(604) 785-5890"
type input "SafeCare BC"
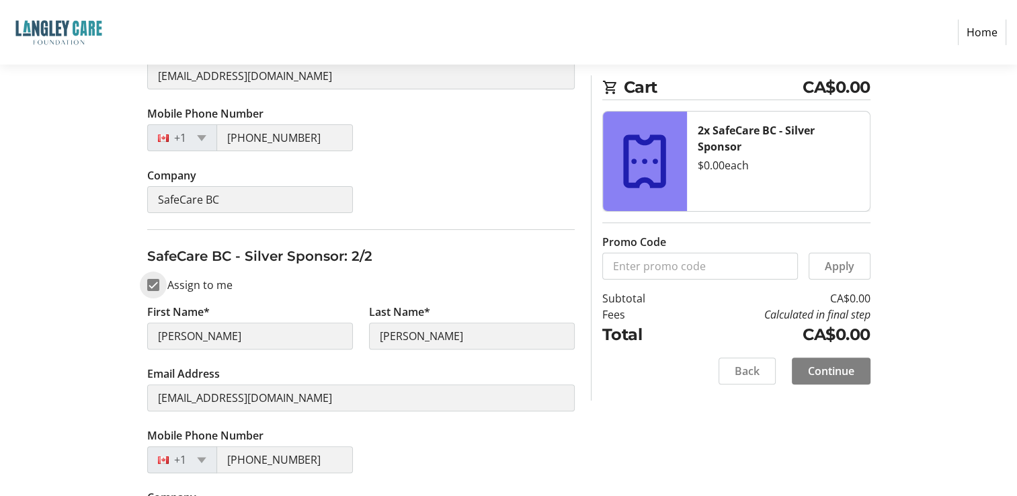
scroll to position [389, 0]
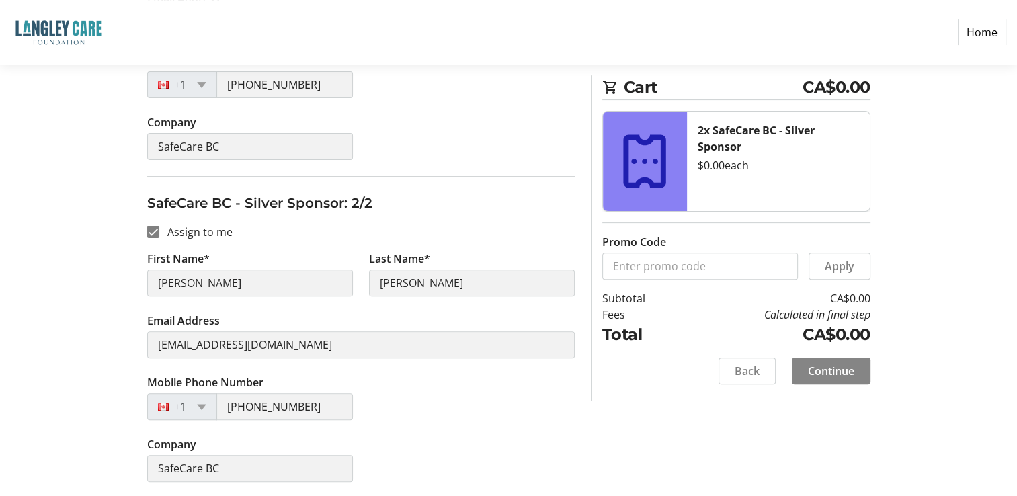
click at [819, 371] on span "Continue" at bounding box center [831, 371] width 46 height 16
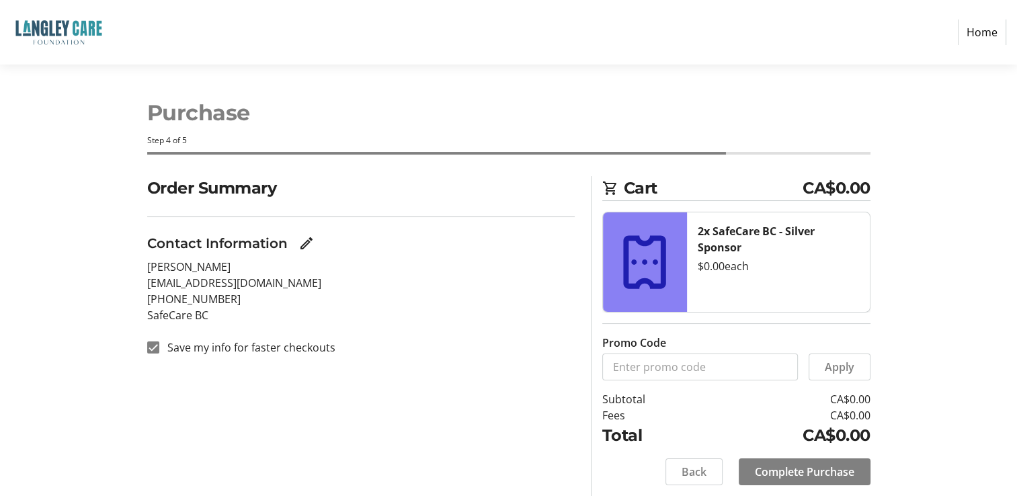
scroll to position [39, 0]
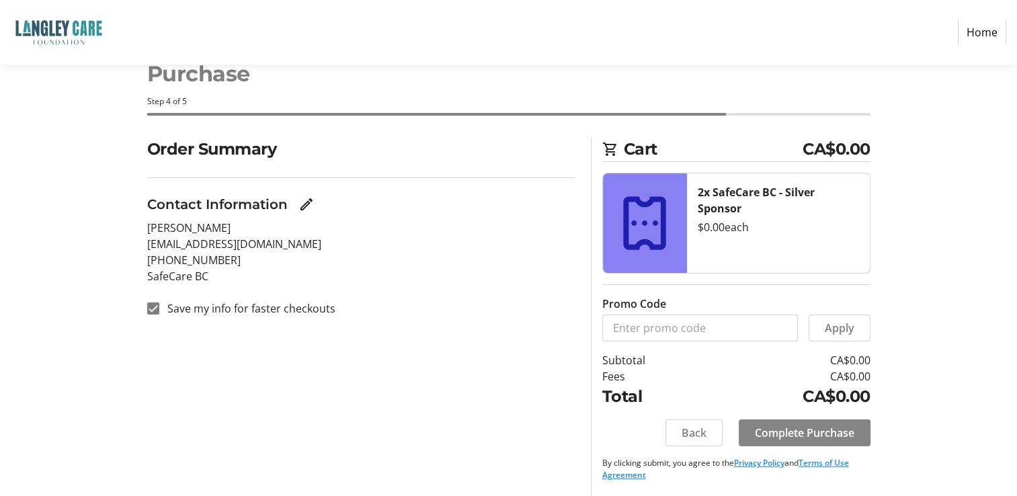
click at [836, 429] on span "Complete Purchase" at bounding box center [804, 433] width 99 height 16
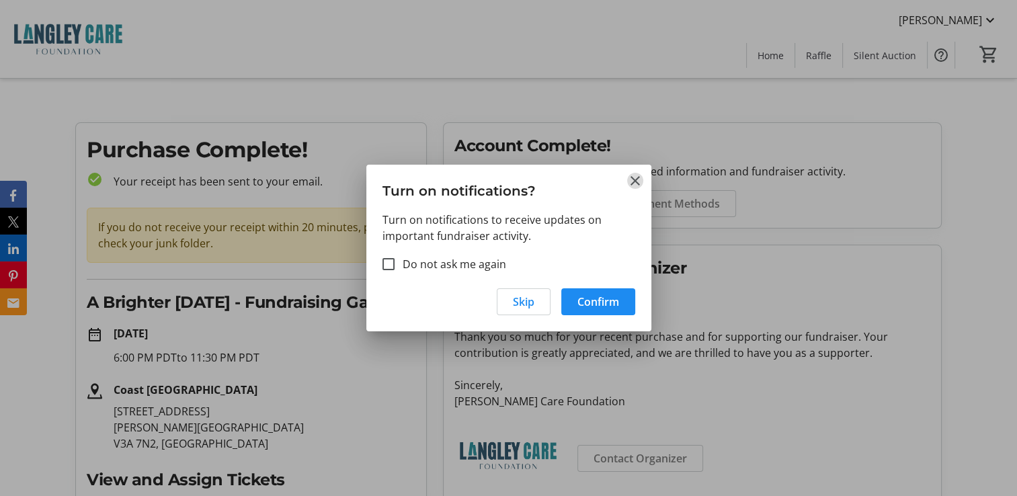
click at [636, 179] on mat-icon "Close" at bounding box center [635, 181] width 16 height 16
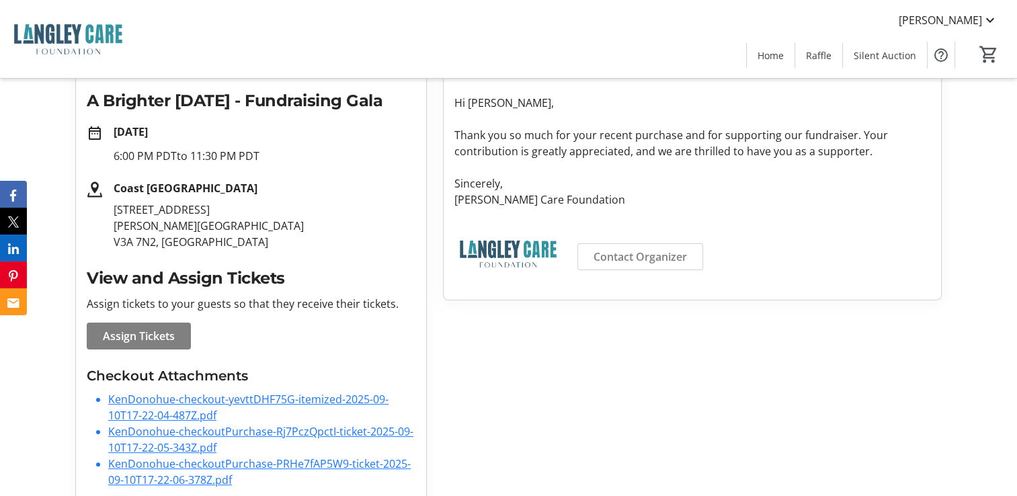
scroll to position [226, 0]
